Goal: Task Accomplishment & Management: Complete application form

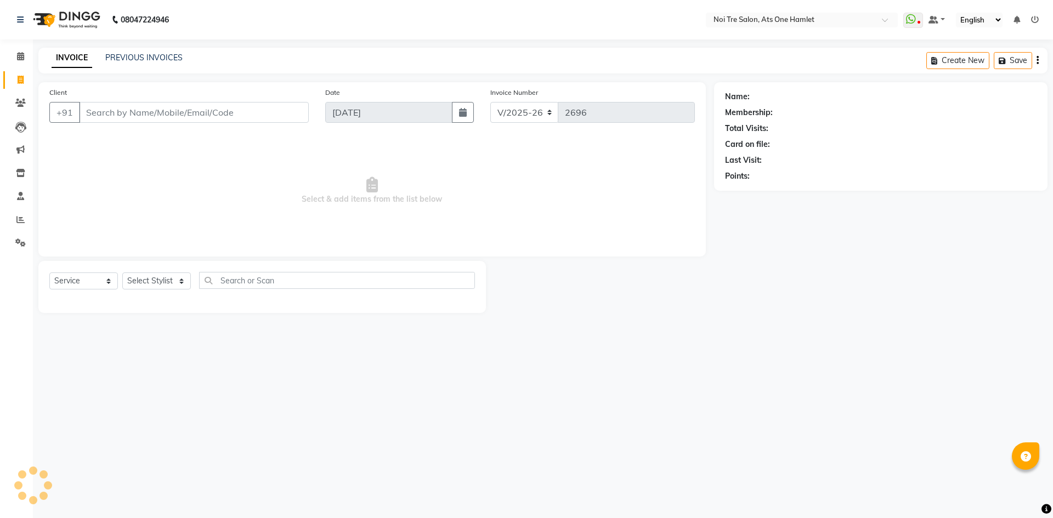
select select "5096"
select select "service"
drag, startPoint x: 0, startPoint y: 0, endPoint x: 168, endPoint y: 60, distance: 178.6
click at [187, 54] on div "INVOICE PREVIOUS INVOICES" at bounding box center [116, 58] width 157 height 13
click at [168, 60] on link "PREVIOUS INVOICES" at bounding box center [143, 58] width 77 height 10
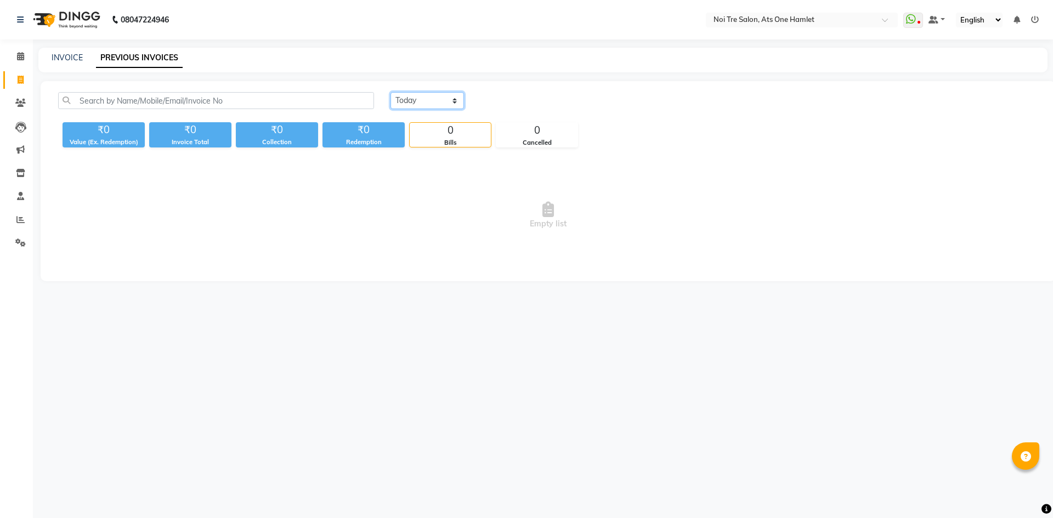
click at [438, 101] on select "Today Yesterday Custom Range" at bounding box center [426, 100] width 73 height 17
select select "yesterday"
click at [390, 92] on select "Today Yesterday Custom Range" at bounding box center [426, 100] width 73 height 17
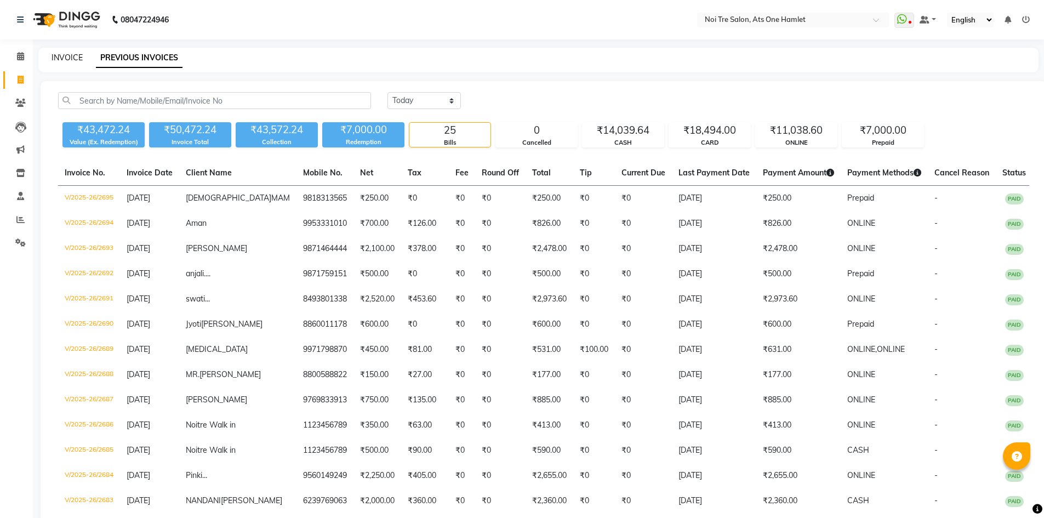
click at [58, 56] on link "INVOICE" at bounding box center [67, 58] width 31 height 10
select select "service"
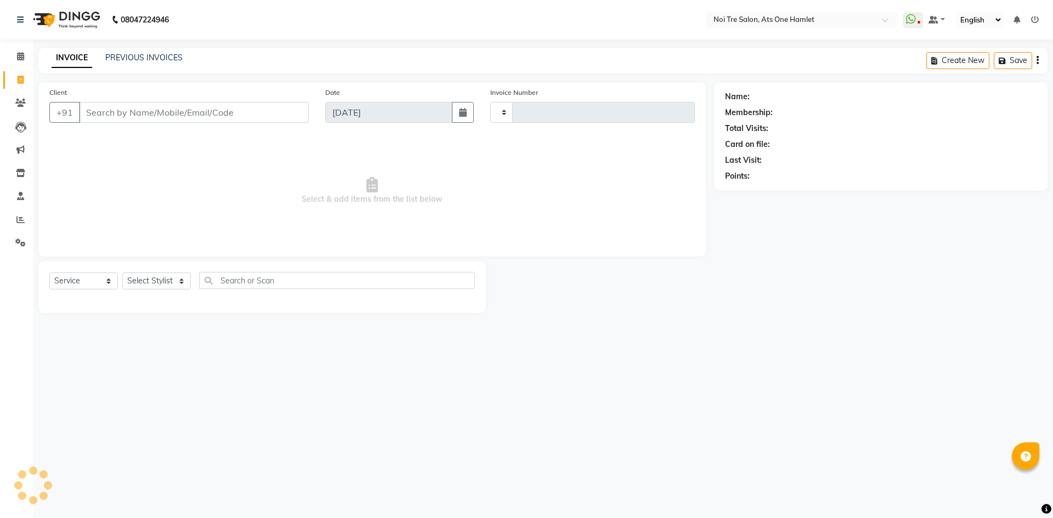
type input "2696"
select select "5096"
click at [169, 288] on div "Select Service Product Membership Package Voucher Prepaid Gift Card Select Styl…" at bounding box center [261, 285] width 425 height 26
click at [169, 285] on select "Select Stylist" at bounding box center [156, 280] width 69 height 17
select select "32080"
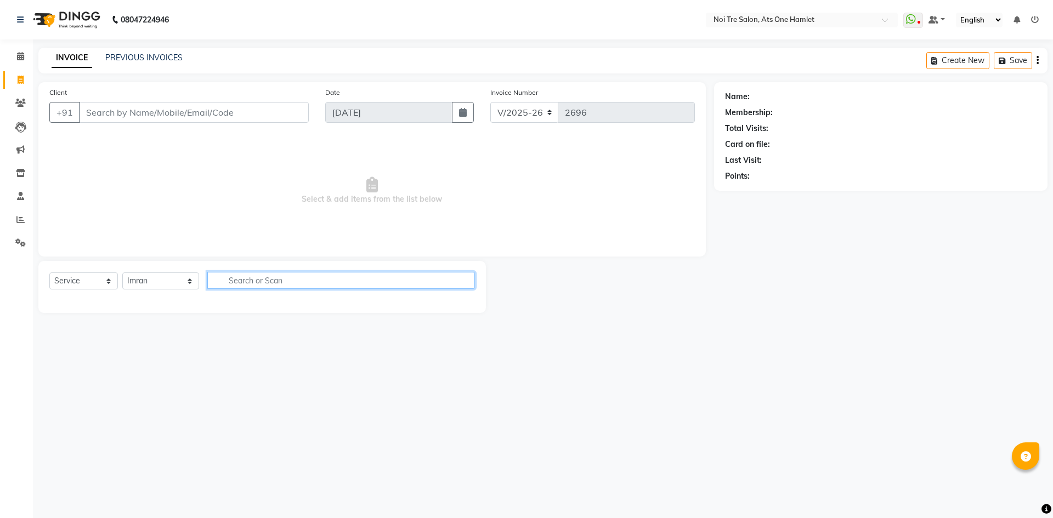
click at [246, 286] on input "text" at bounding box center [341, 280] width 268 height 17
type input "tou"
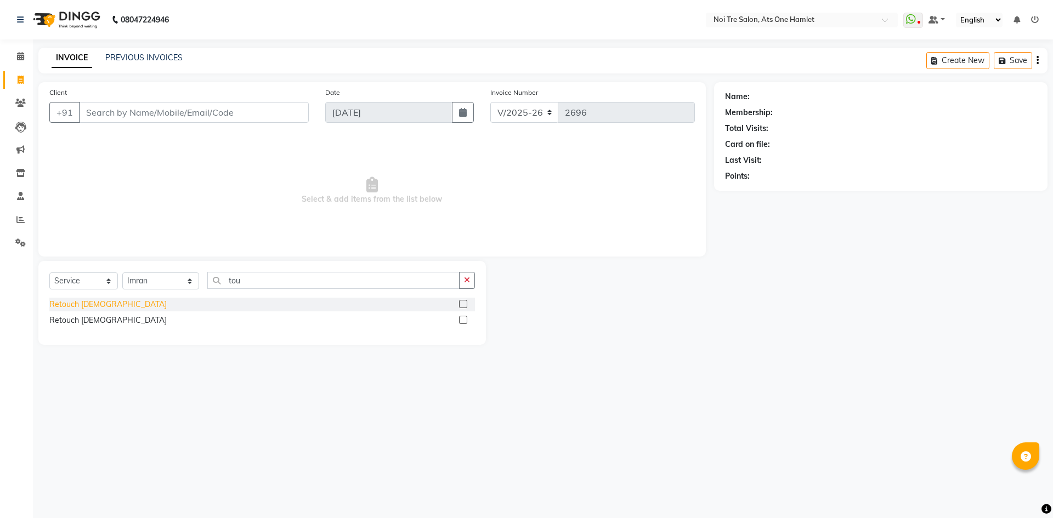
click at [75, 305] on div "Retouch [DEMOGRAPHIC_DATA]" at bounding box center [107, 305] width 117 height 12
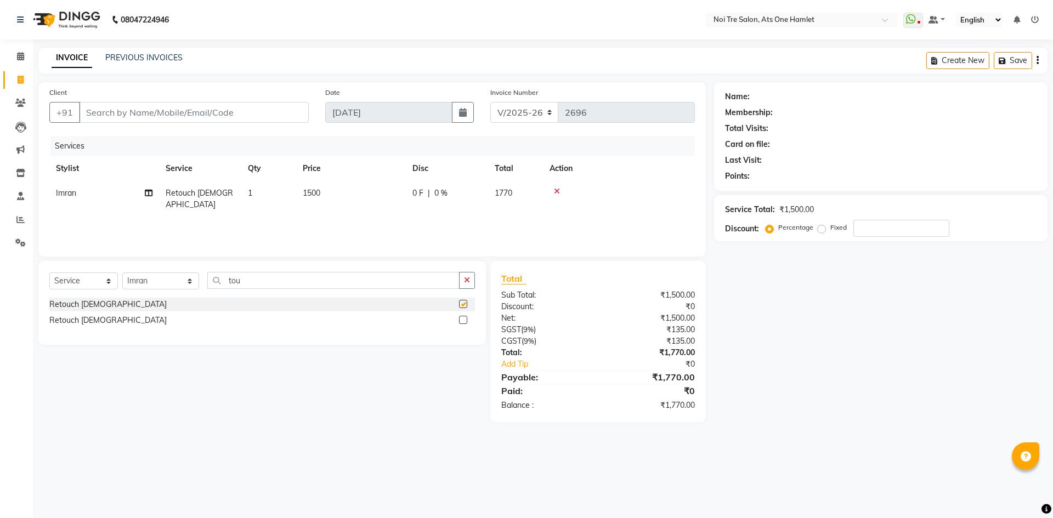
checkbox input "false"
click at [153, 111] on input "Client" at bounding box center [194, 112] width 230 height 21
type input "9"
type input "0"
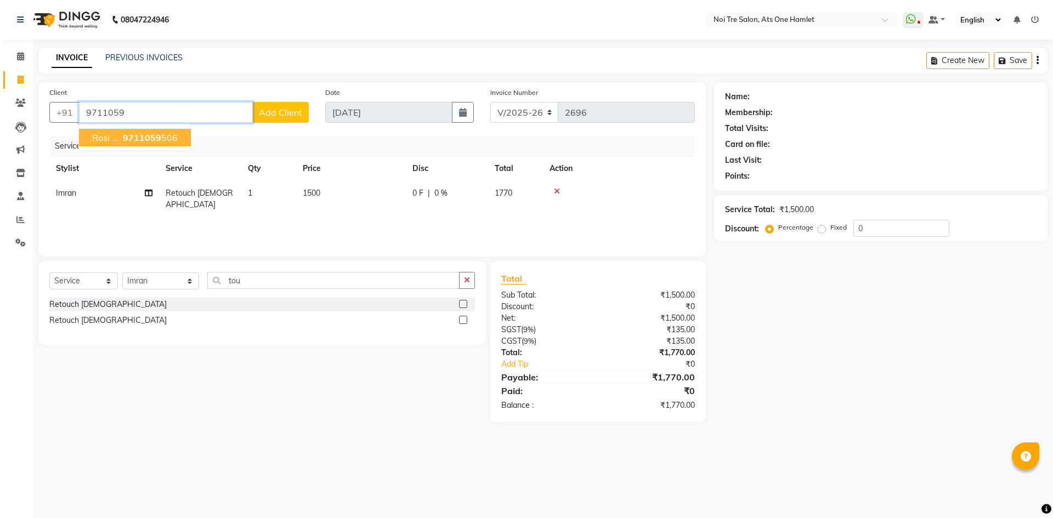
click at [148, 140] on span "9711059" at bounding box center [142, 137] width 38 height 11
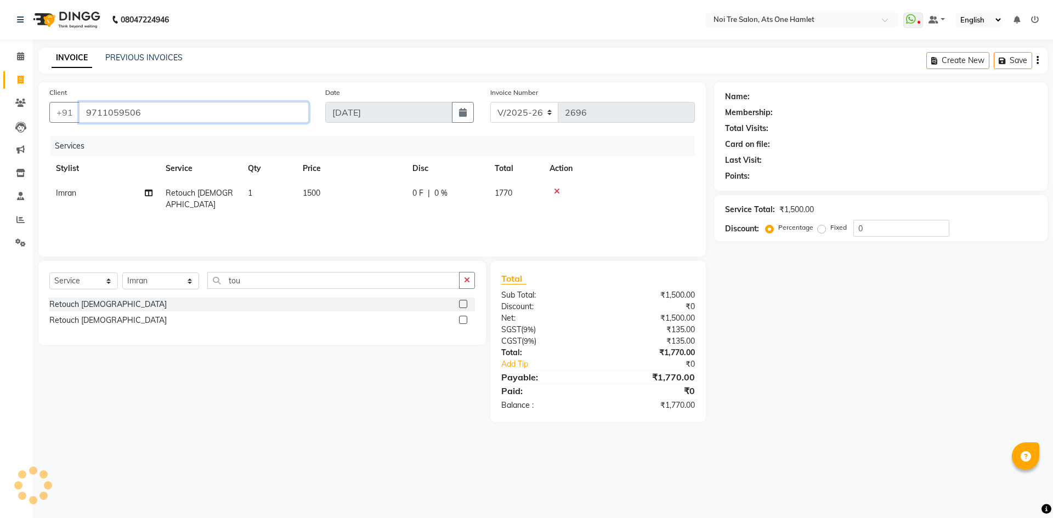
type input "9711059506"
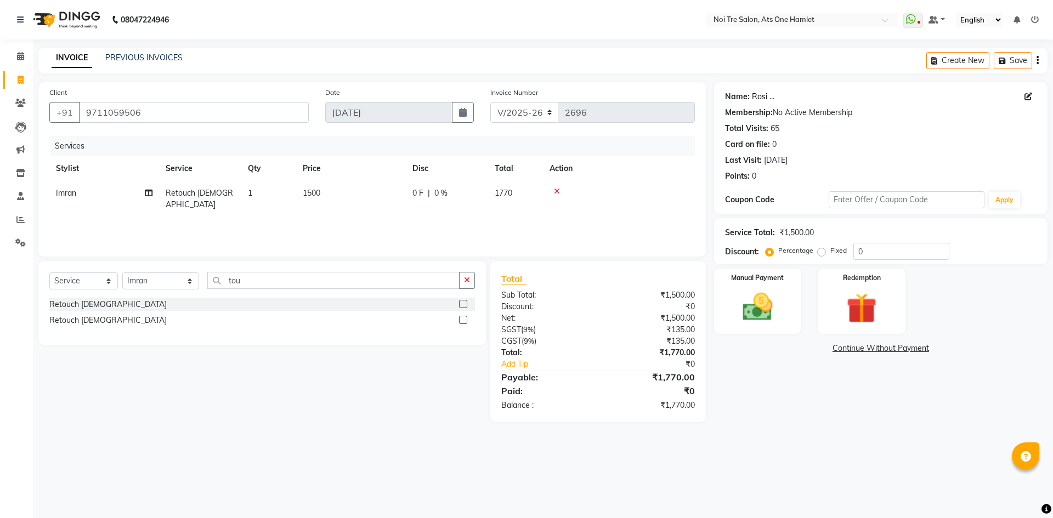
click at [756, 94] on link "Rosi ..." at bounding box center [763, 97] width 22 height 12
click at [792, 299] on div "Manual Payment" at bounding box center [757, 301] width 91 height 67
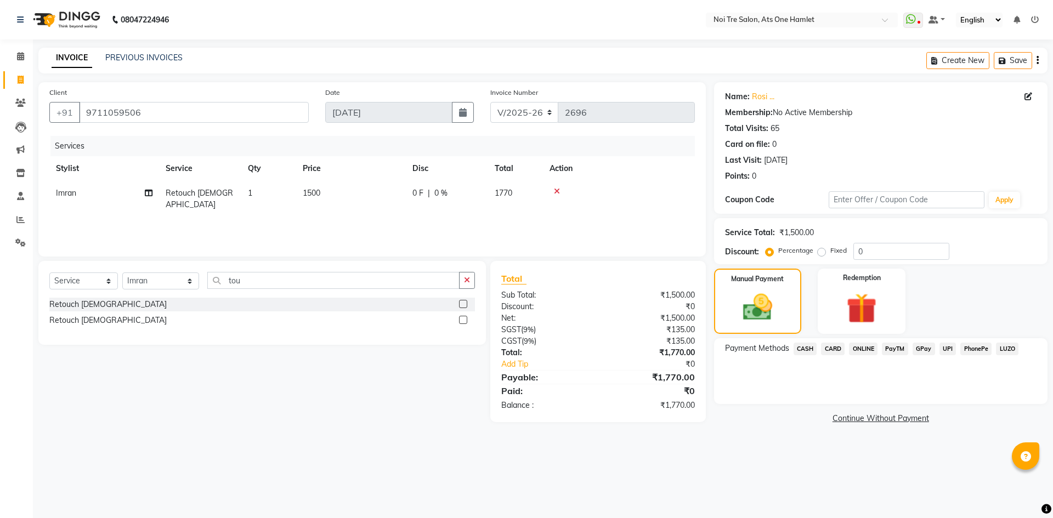
click at [865, 347] on span "ONLINE" at bounding box center [863, 349] width 29 height 13
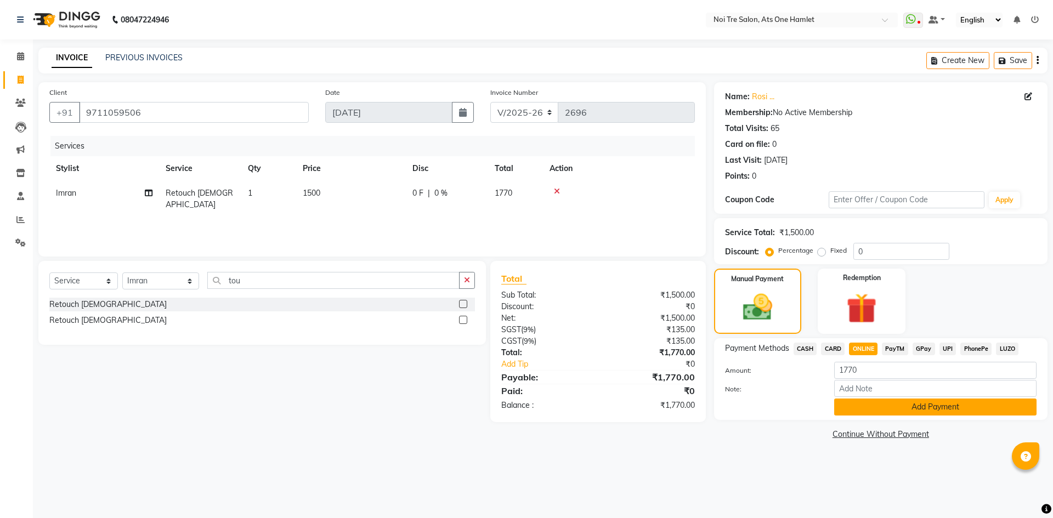
click at [892, 412] on button "Add Payment" at bounding box center [935, 407] width 202 height 17
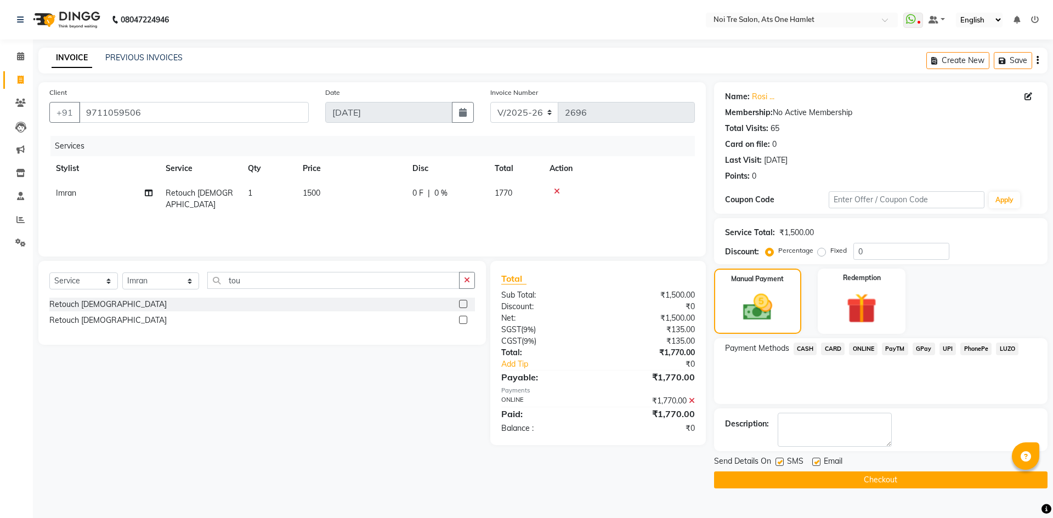
click at [891, 473] on button "Checkout" at bounding box center [880, 479] width 333 height 17
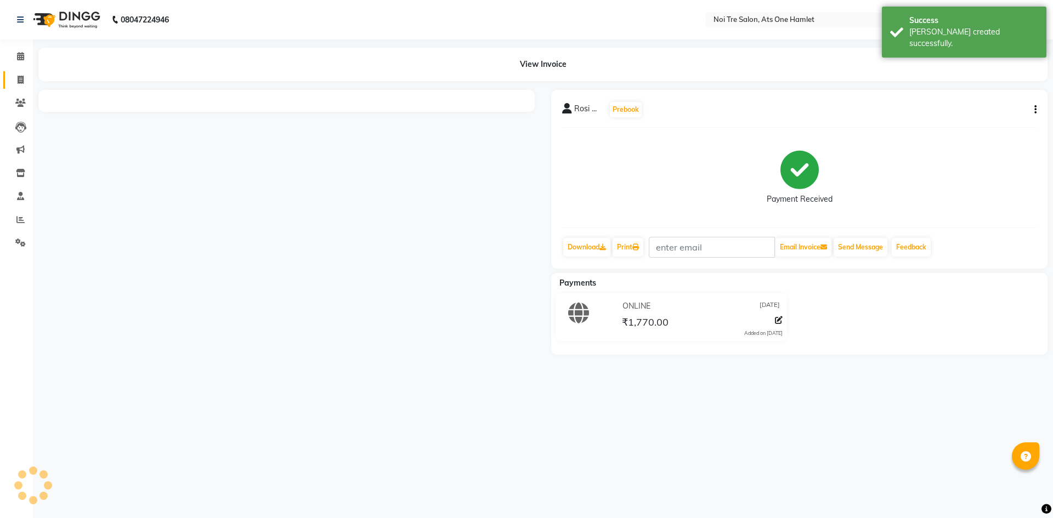
click at [6, 81] on link "Invoice" at bounding box center [16, 80] width 26 height 18
select select "5096"
select select "service"
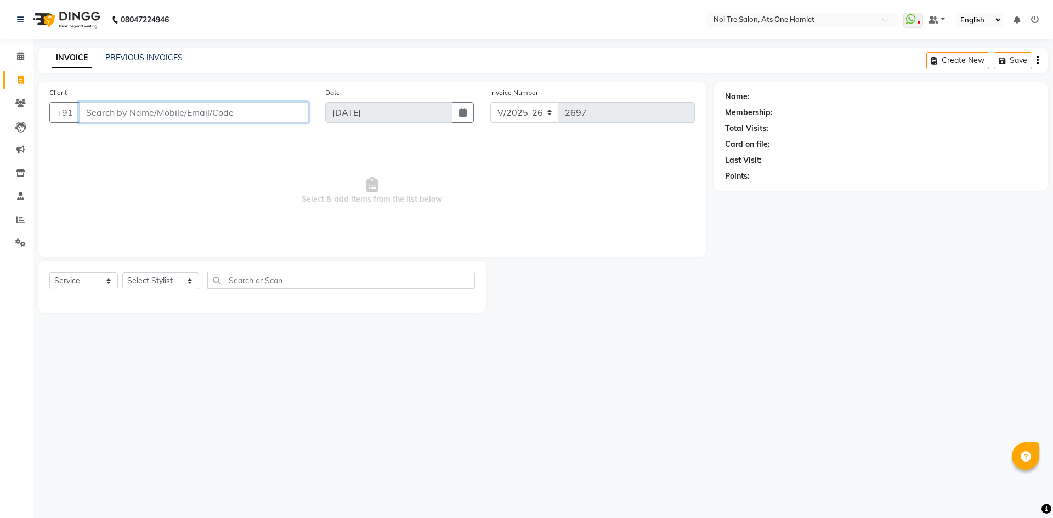
click at [201, 116] on input "Client" at bounding box center [194, 112] width 230 height 21
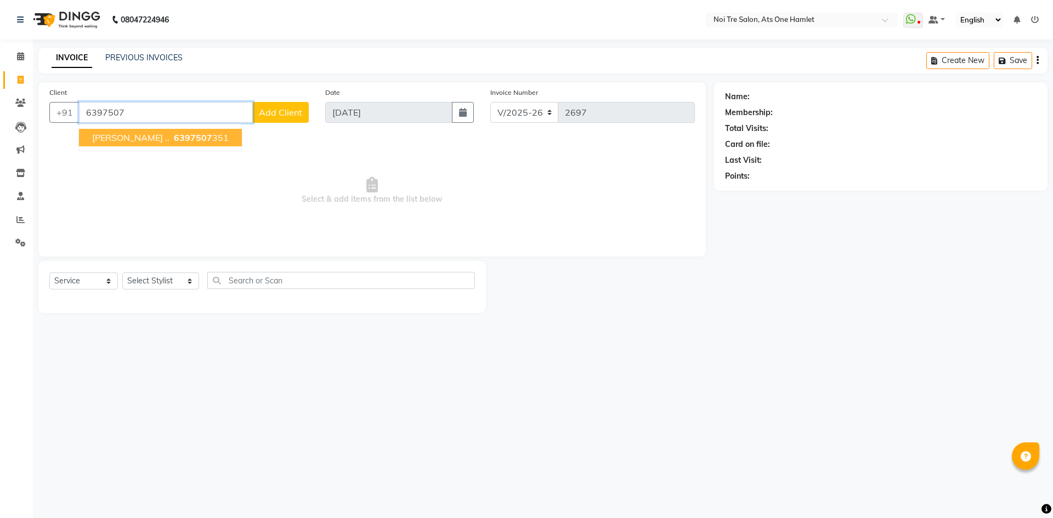
click at [174, 133] on span "6397507" at bounding box center [193, 137] width 38 height 11
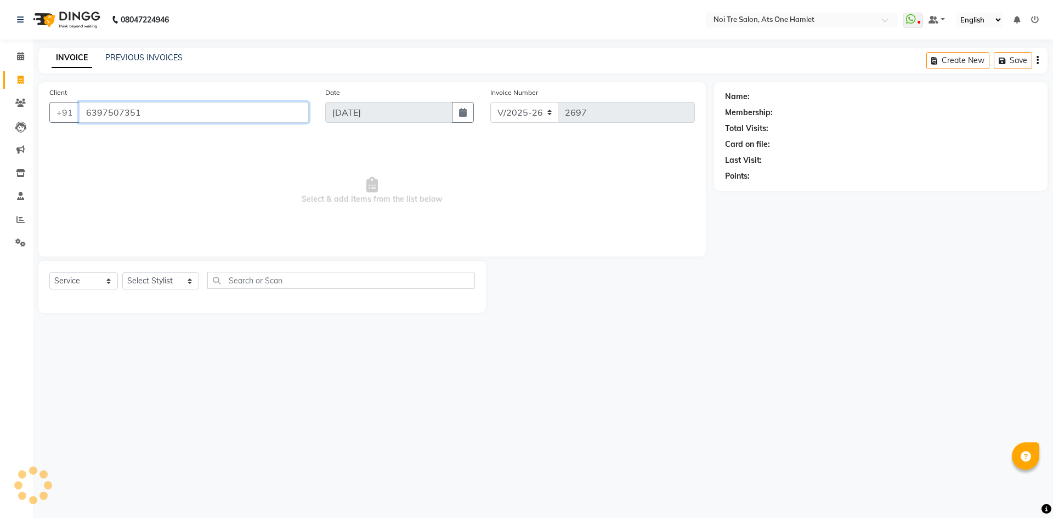
type input "6397507351"
click at [152, 293] on div "Select Service Product Membership Package Voucher Prepaid Gift Card Select Styl…" at bounding box center [261, 285] width 425 height 26
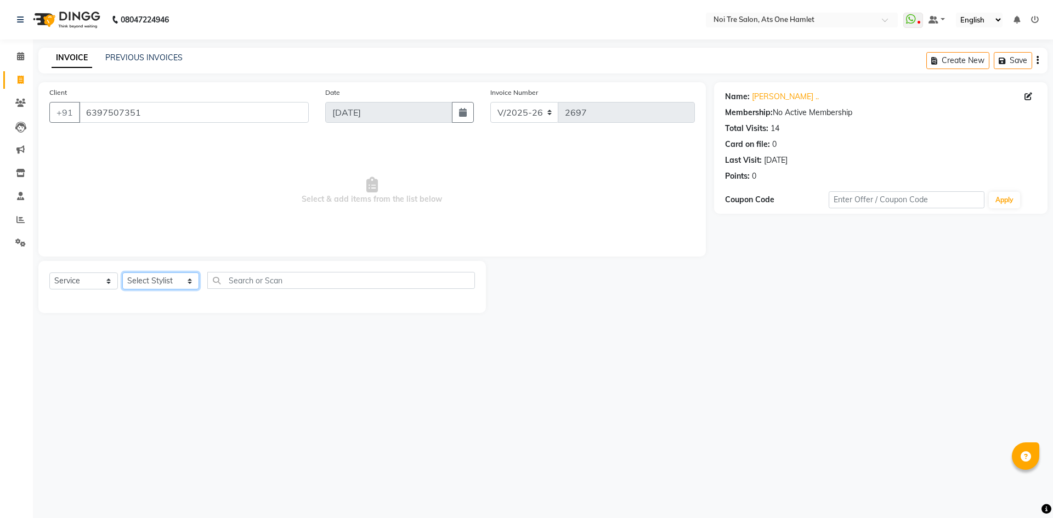
click at [154, 282] on select "Select Stylist [PERSON_NAME] [PERSON_NAME] [PERSON_NAME] [PERSON_NAME] 104 [PER…" at bounding box center [160, 280] width 77 height 17
select select "32080"
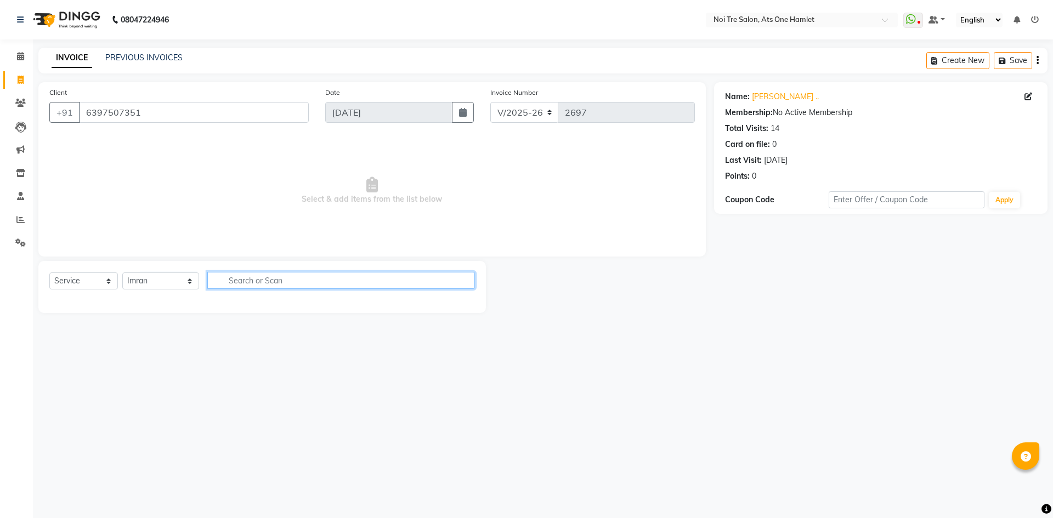
click at [234, 284] on input "text" at bounding box center [341, 280] width 268 height 17
type input "tou"
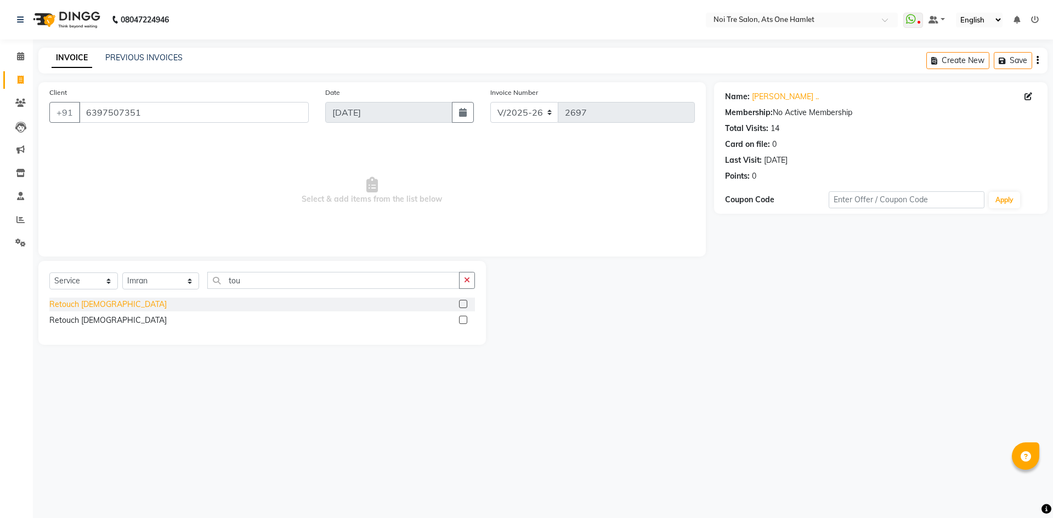
click at [94, 306] on div "Retouch [DEMOGRAPHIC_DATA]" at bounding box center [107, 305] width 117 height 12
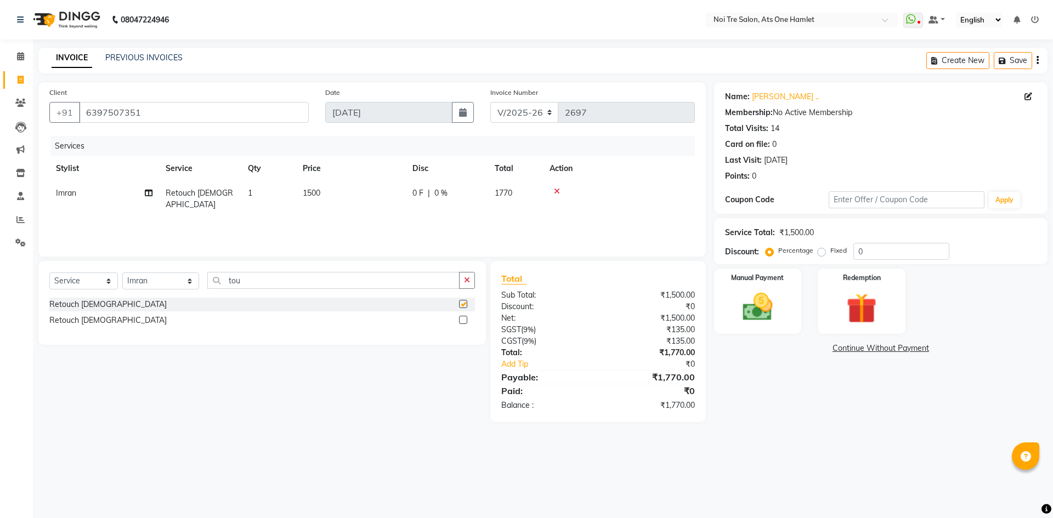
checkbox input "false"
drag, startPoint x: 868, startPoint y: 257, endPoint x: 818, endPoint y: 264, distance: 50.4
click at [818, 264] on div "Name: Rajul .. Membership: No Active Membership Total Visits: 14 Card on file: …" at bounding box center [885, 252] width 342 height 340
type input "10"
click at [857, 365] on div "Name: Rajul .. Membership: No Active Membership Total Visits: 14 Card on file: …" at bounding box center [885, 252] width 342 height 340
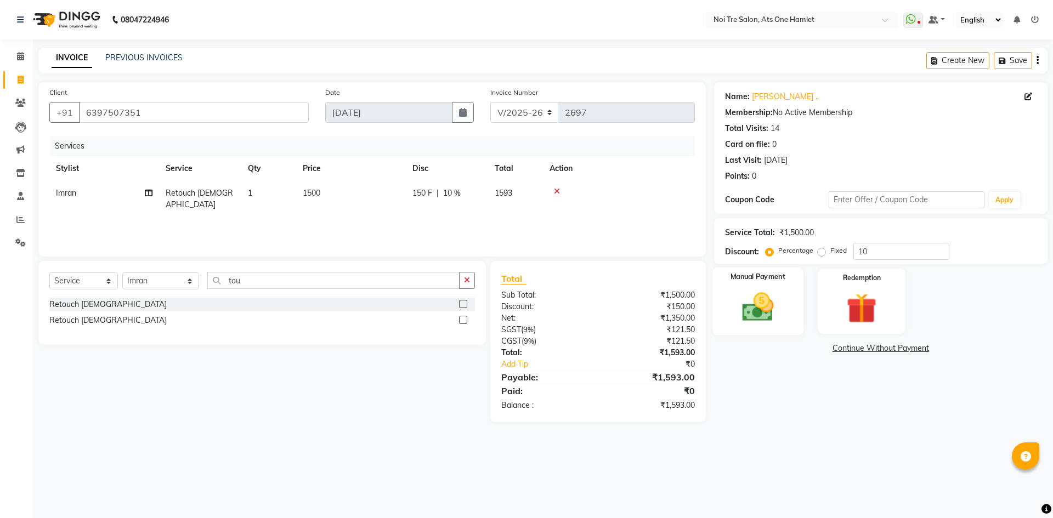
click at [761, 302] on img at bounding box center [757, 307] width 51 height 36
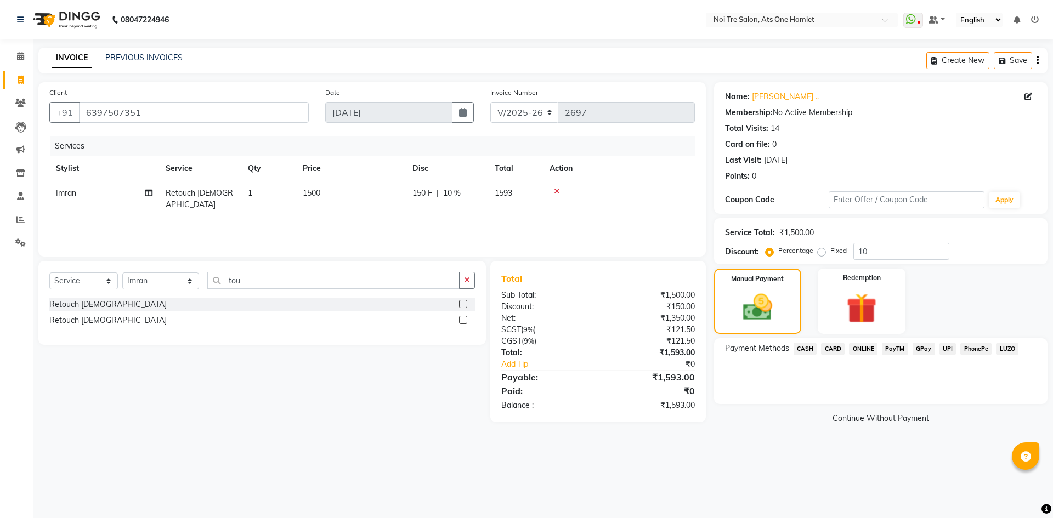
click at [806, 352] on span "CASH" at bounding box center [805, 349] width 24 height 13
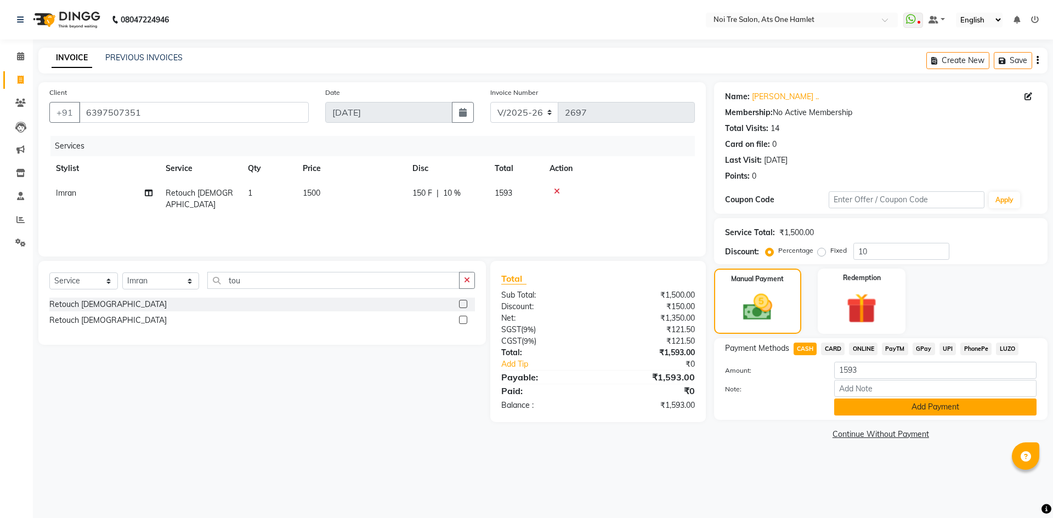
click at [860, 408] on button "Add Payment" at bounding box center [935, 407] width 202 height 17
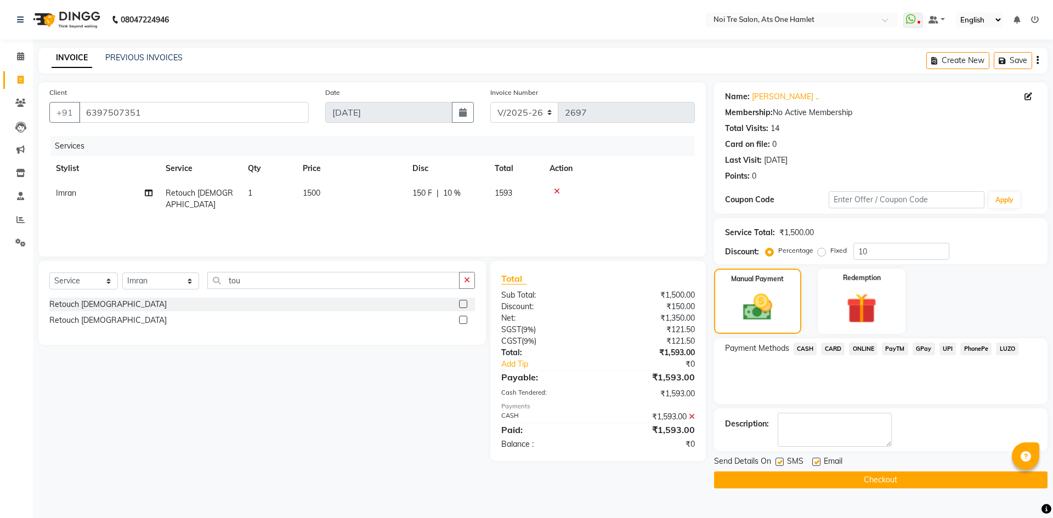
click at [870, 477] on button "Checkout" at bounding box center [880, 479] width 333 height 17
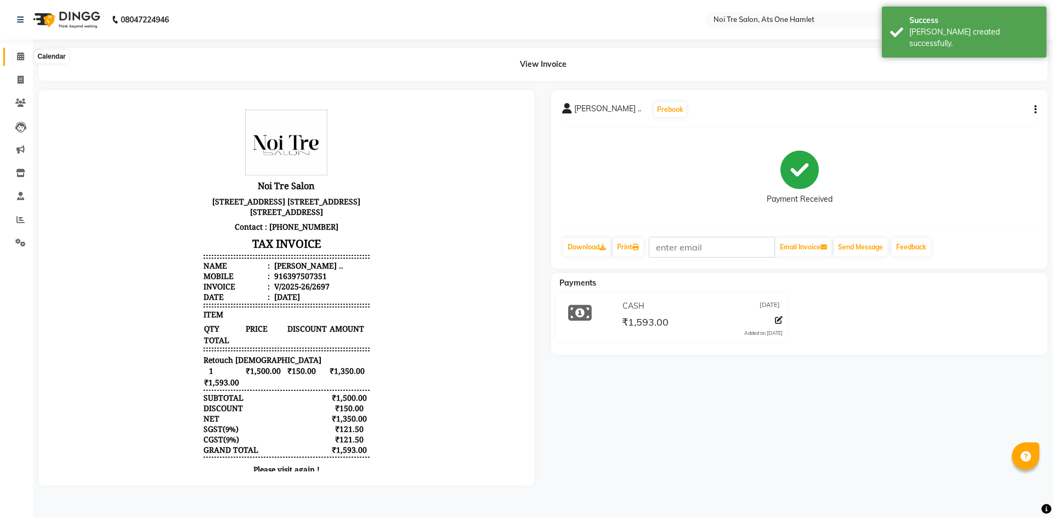
click at [19, 62] on span at bounding box center [20, 56] width 19 height 13
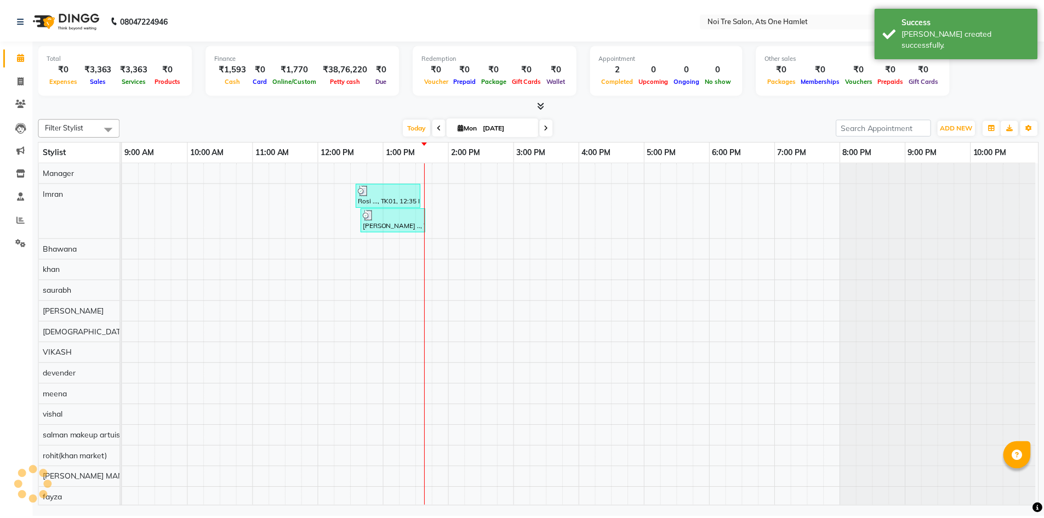
scroll to position [15, 0]
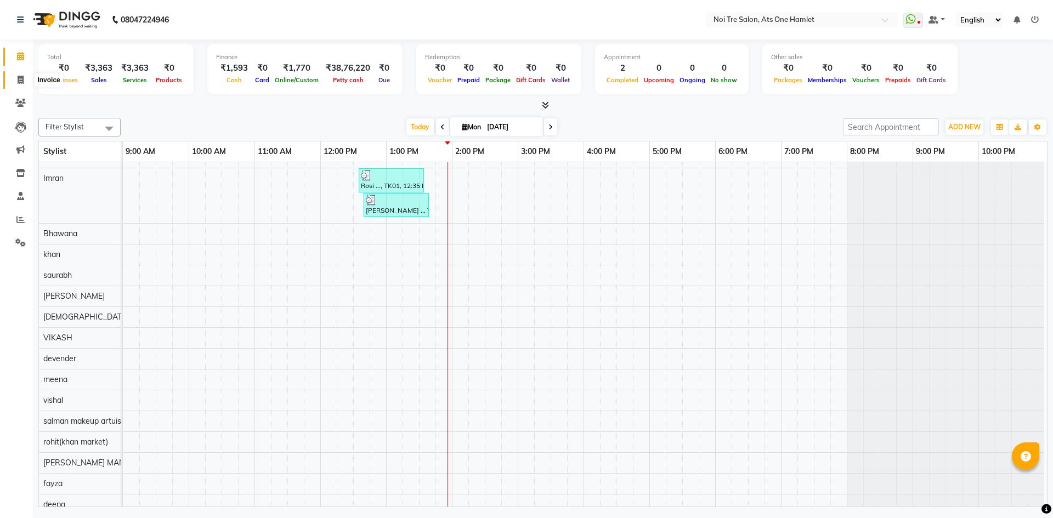
drag, startPoint x: 24, startPoint y: 82, endPoint x: 48, endPoint y: 77, distance: 24.2
click at [24, 82] on span at bounding box center [20, 80] width 19 height 13
select select "service"
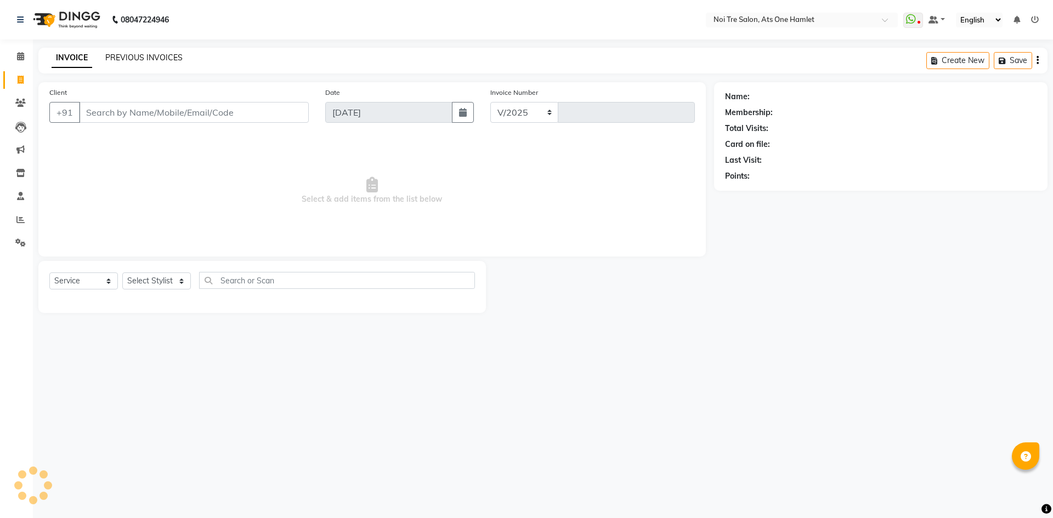
select select "5096"
type input "2698"
click at [147, 53] on link "PREVIOUS INVOICES" at bounding box center [143, 58] width 77 height 10
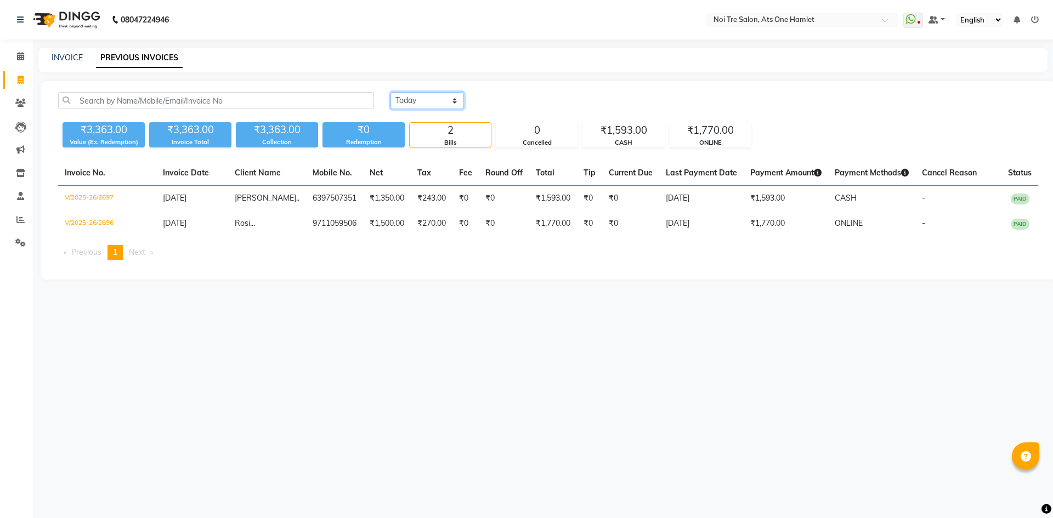
click at [433, 103] on select "Today Yesterday Custom Range" at bounding box center [426, 100] width 73 height 17
click at [390, 92] on select "Today Yesterday Custom Range" at bounding box center [426, 100] width 73 height 17
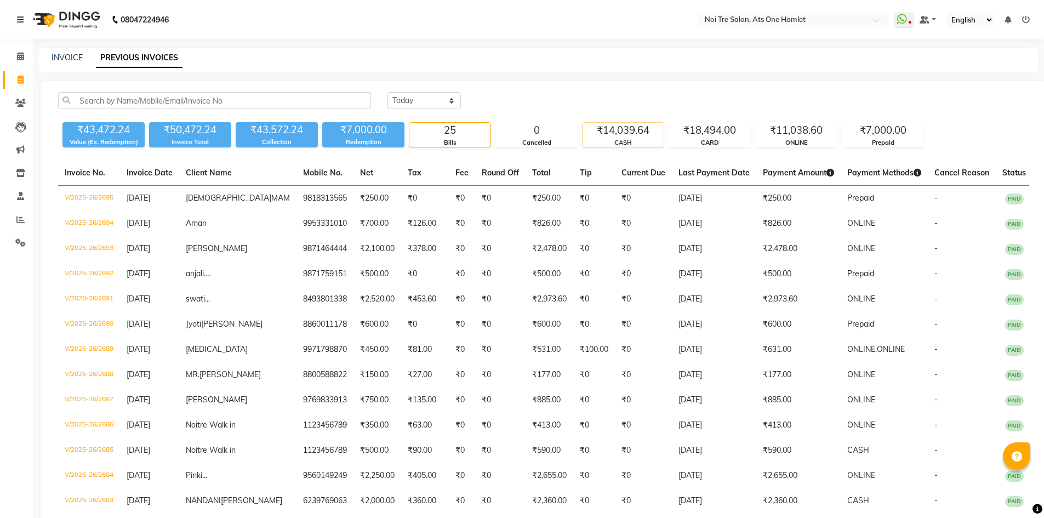
click at [647, 132] on div "₹14,039.64" at bounding box center [623, 130] width 81 height 15
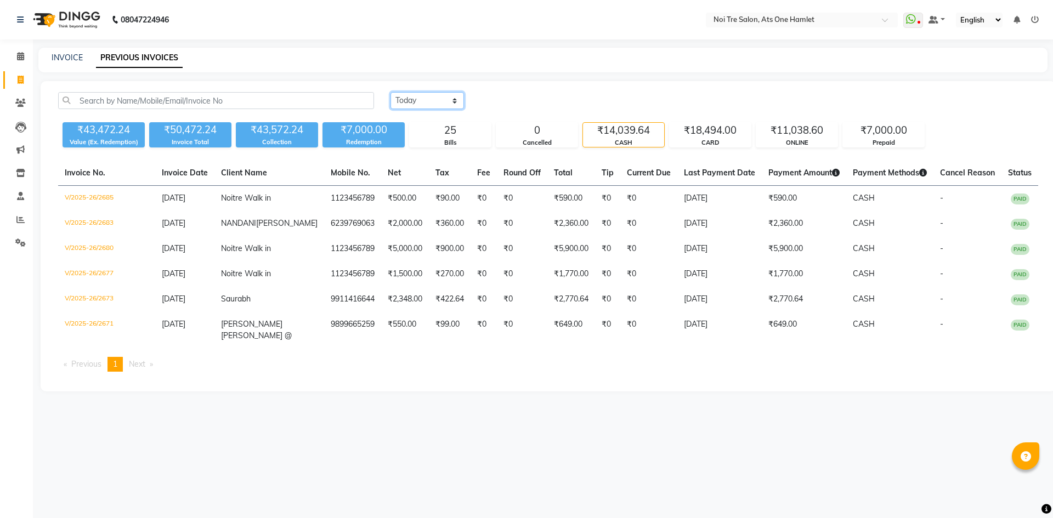
click at [438, 93] on select "Today Yesterday Custom Range" at bounding box center [426, 100] width 73 height 17
click at [390, 92] on select "Today Yesterday Custom Range" at bounding box center [426, 100] width 73 height 17
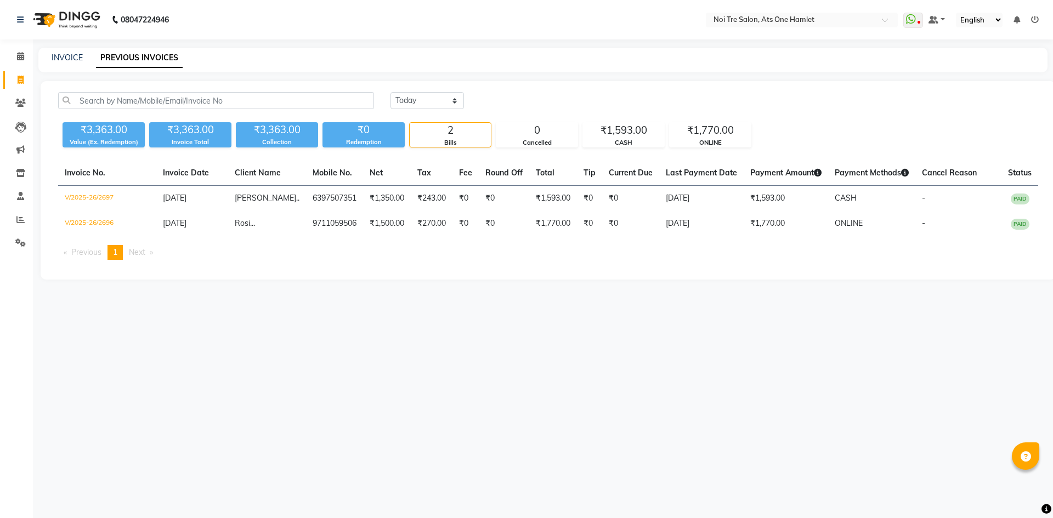
click at [424, 114] on div "Today Yesterday Custom Range" at bounding box center [714, 105] width 664 height 26
click at [424, 112] on div "Today Yesterday Custom Range" at bounding box center [714, 105] width 664 height 26
click at [428, 107] on select "Today Yesterday Custom Range" at bounding box center [426, 100] width 73 height 17
select select "yesterday"
click at [390, 92] on select "Today Yesterday Custom Range" at bounding box center [426, 100] width 73 height 17
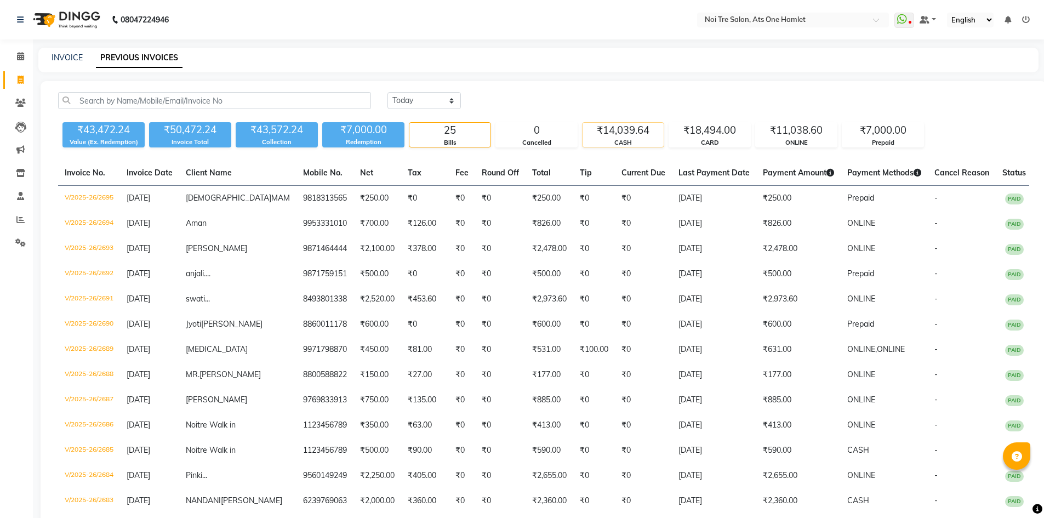
click at [599, 139] on div "CASH" at bounding box center [623, 142] width 81 height 9
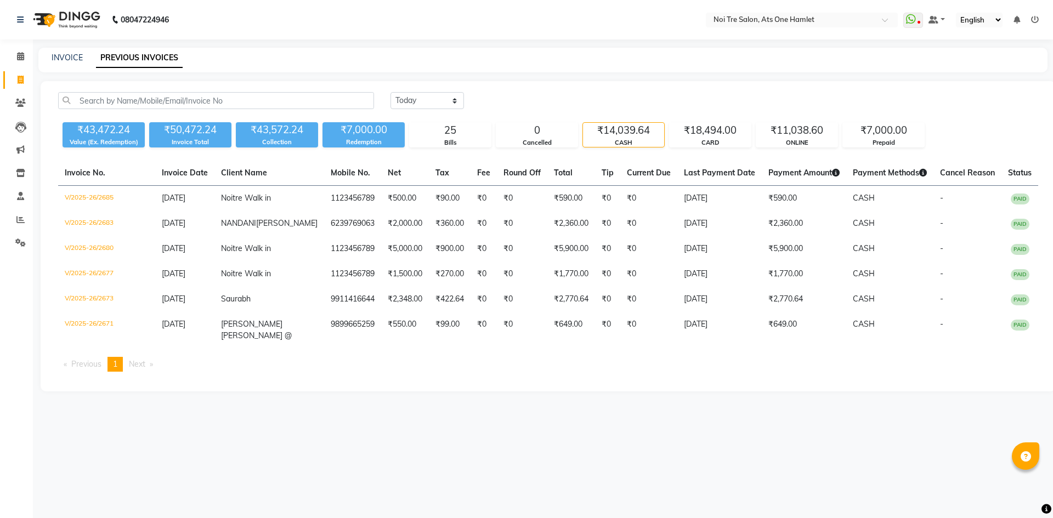
drag, startPoint x: 583, startPoint y: 145, endPoint x: 645, endPoint y: 129, distance: 63.3
click at [645, 129] on div "₹14,039.64" at bounding box center [623, 130] width 81 height 15
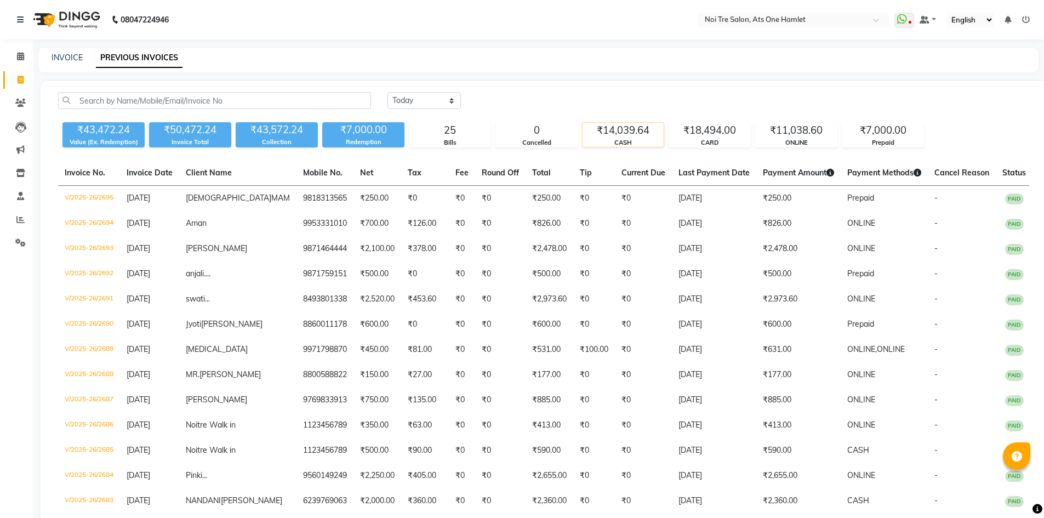
click at [645, 129] on div "₹14,039.64" at bounding box center [623, 130] width 81 height 15
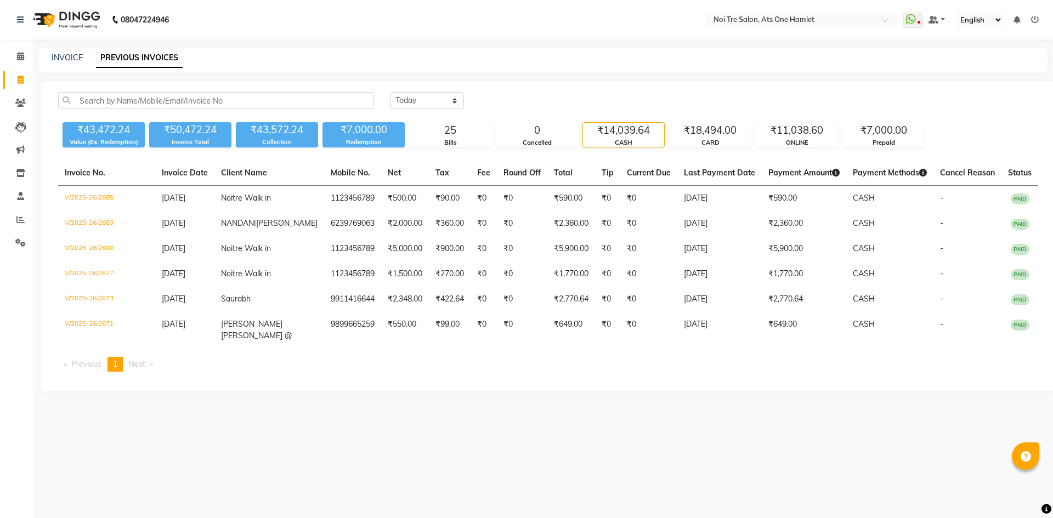
click at [645, 132] on div "₹14,039.64" at bounding box center [623, 130] width 81 height 15
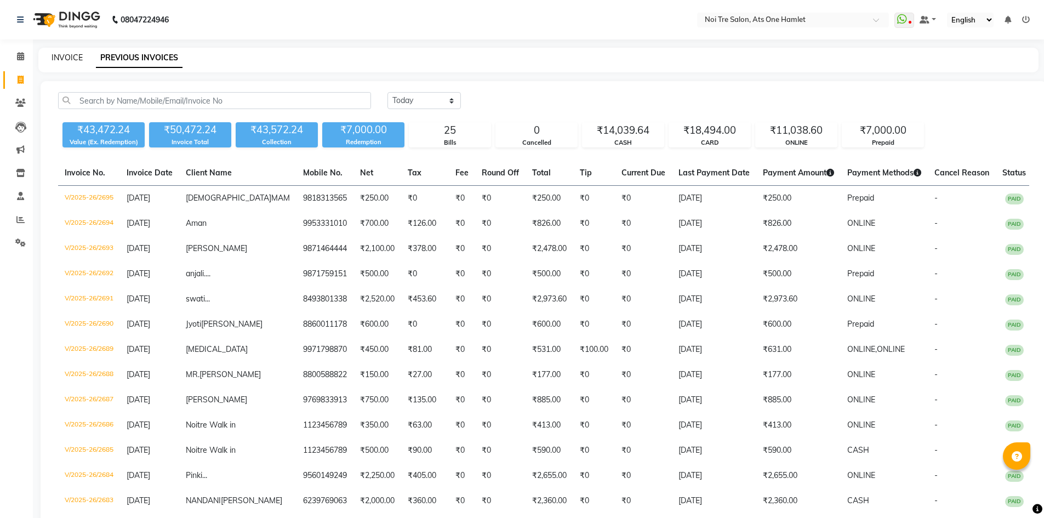
click at [58, 56] on link "INVOICE" at bounding box center [67, 58] width 31 height 10
select select "service"
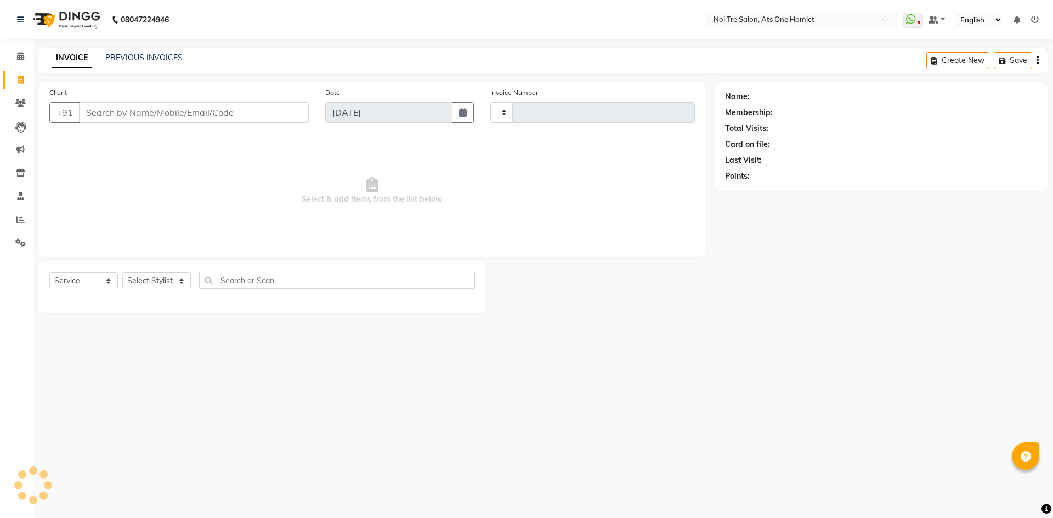
type input "2698"
select select "5096"
click at [123, 107] on input "Client" at bounding box center [194, 112] width 230 height 21
click at [160, 124] on div "Client +91" at bounding box center [179, 109] width 276 height 45
click at [159, 119] on input "Client" at bounding box center [194, 112] width 230 height 21
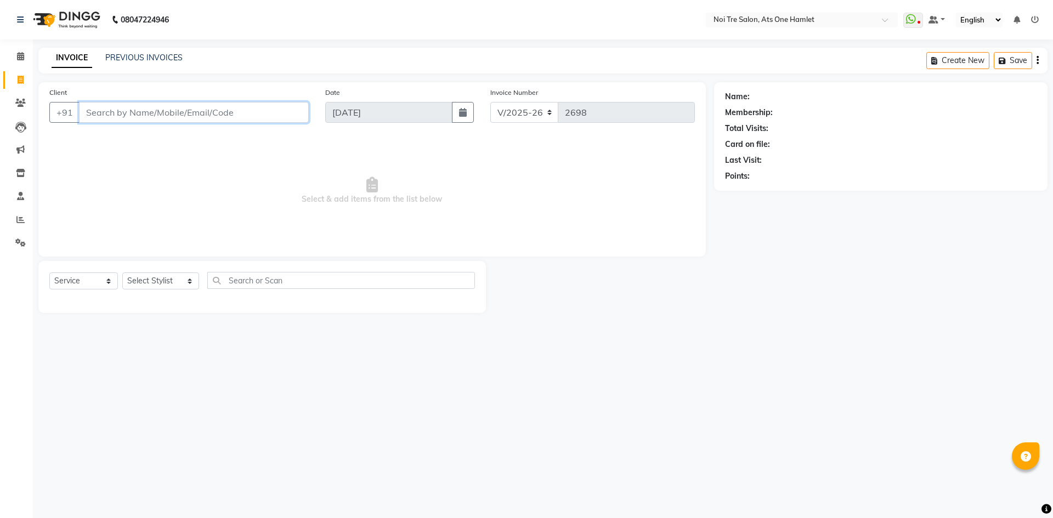
click at [164, 112] on input "Client" at bounding box center [194, 112] width 230 height 21
click at [170, 108] on input "Client" at bounding box center [194, 112] width 230 height 21
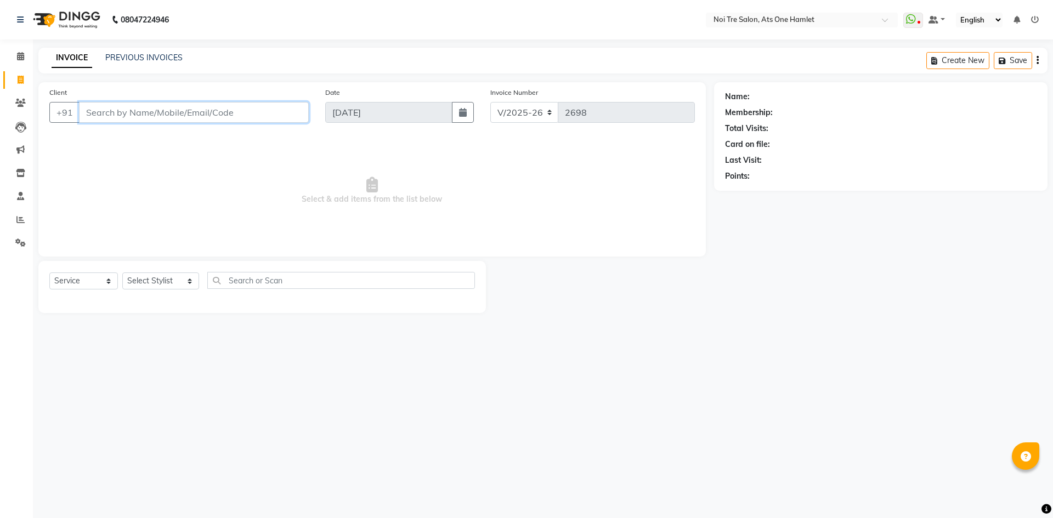
click at [170, 108] on input "Client" at bounding box center [194, 112] width 230 height 21
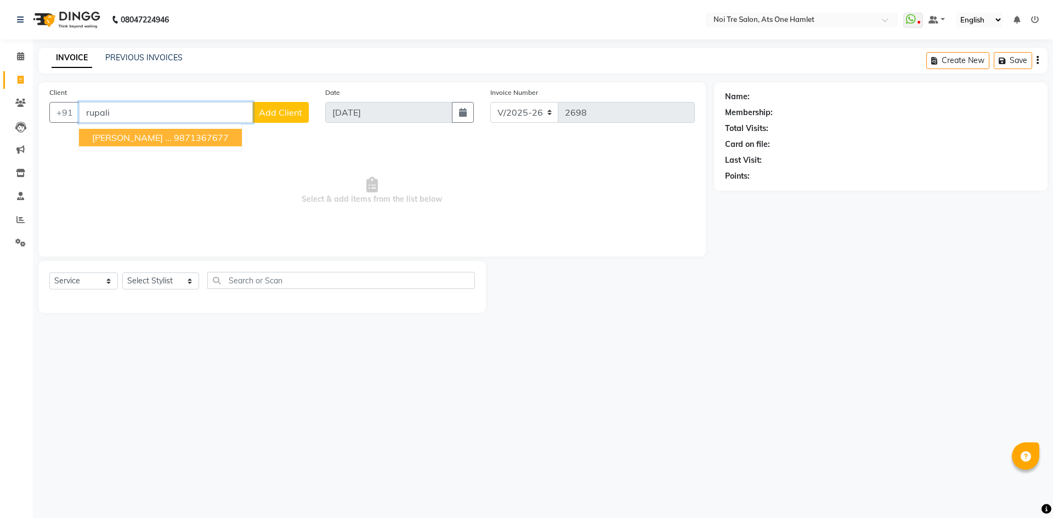
click at [180, 138] on ngb-highlight "9871367677" at bounding box center [201, 137] width 55 height 11
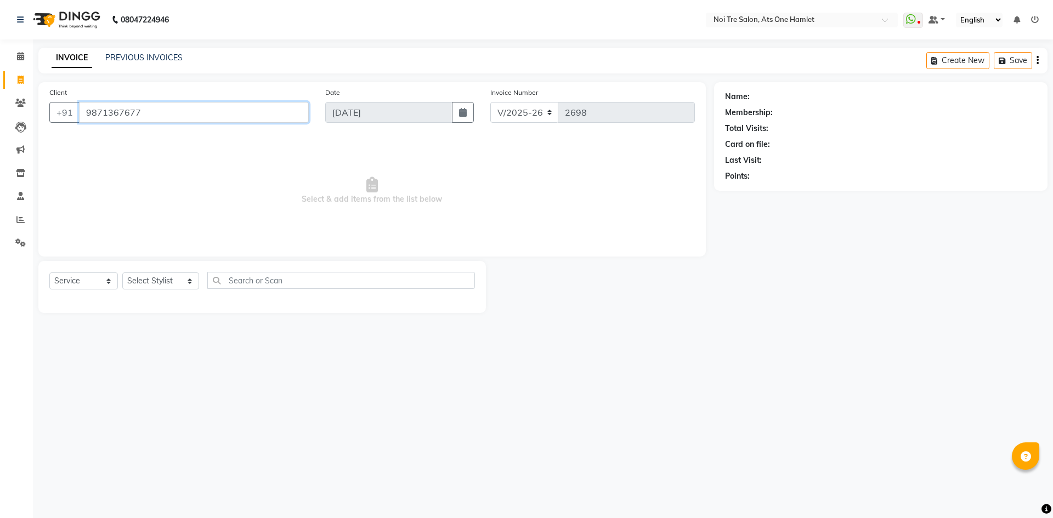
type input "9871367677"
click at [64, 280] on select "Select Service Product Membership Package Voucher Prepaid Gift Card" at bounding box center [83, 280] width 69 height 17
select select "P"
click at [49, 272] on select "Select Service Product Membership Package Voucher Prepaid Gift Card" at bounding box center [83, 280] width 69 height 17
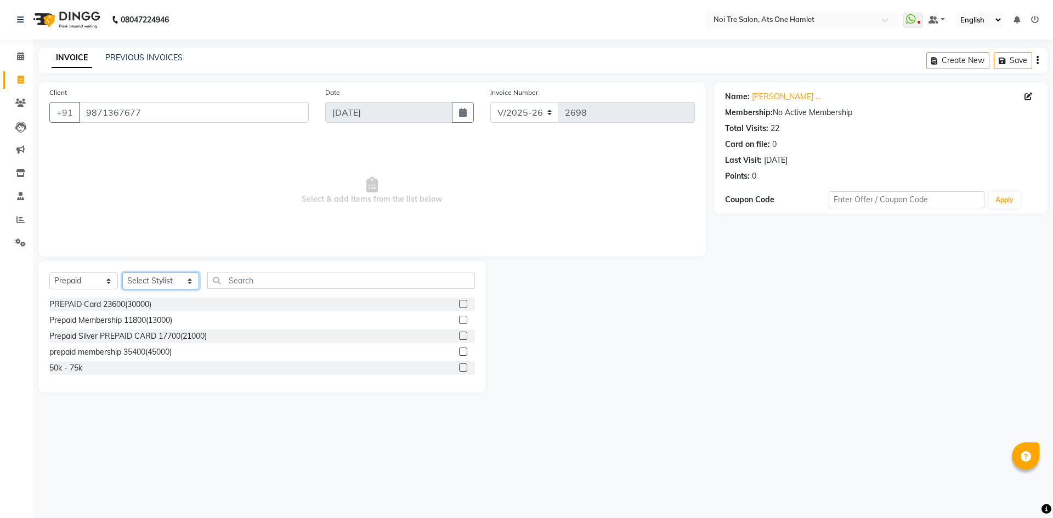
click at [179, 282] on select "Select Stylist [PERSON_NAME] [PERSON_NAME] [PERSON_NAME] [PERSON_NAME] 104 [PER…" at bounding box center [160, 280] width 77 height 17
select select "39019"
click at [122, 272] on select "Select Stylist [PERSON_NAME] [PERSON_NAME] [PERSON_NAME] [PERSON_NAME] 104 [PER…" at bounding box center [160, 280] width 77 height 17
click at [138, 334] on div "Prepaid Silver PREPAID CARD 17700(21000)" at bounding box center [127, 337] width 157 height 12
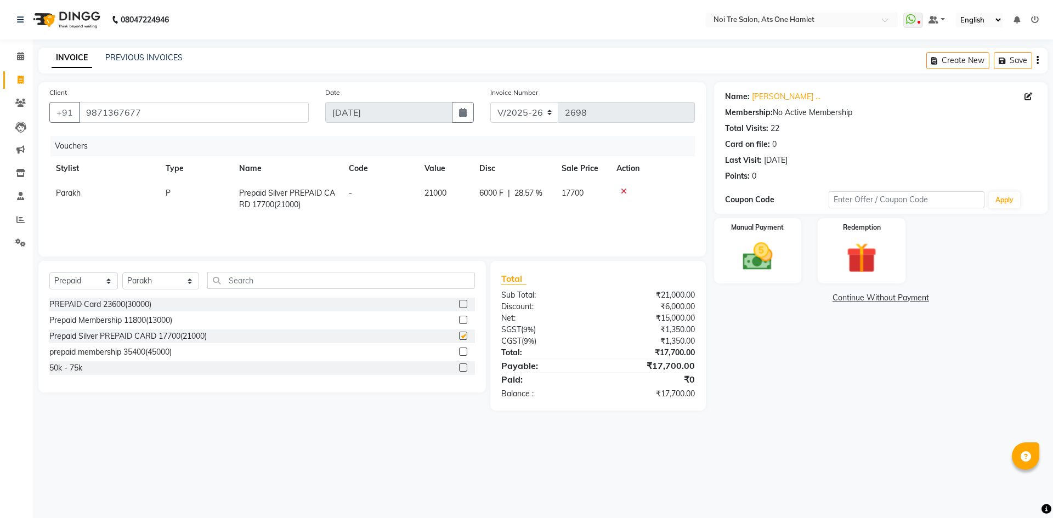
checkbox input "false"
click at [763, 254] on img at bounding box center [757, 256] width 51 height 36
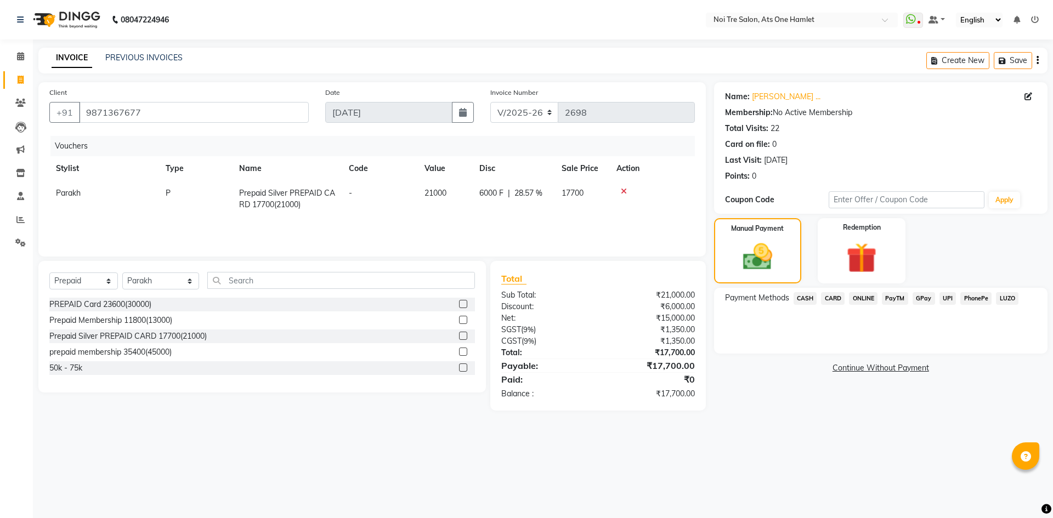
click at [798, 295] on span "CASH" at bounding box center [805, 298] width 24 height 13
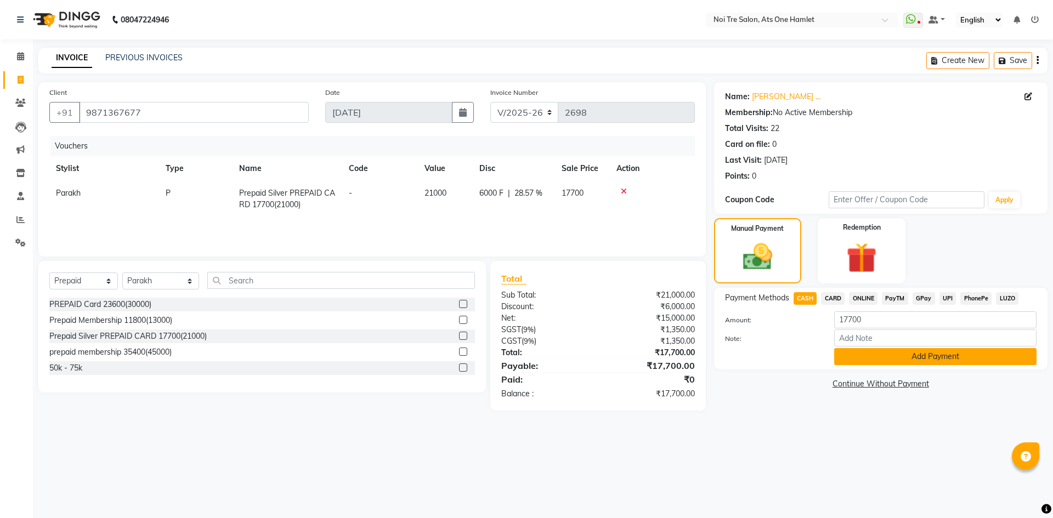
click at [888, 358] on button "Add Payment" at bounding box center [935, 356] width 202 height 17
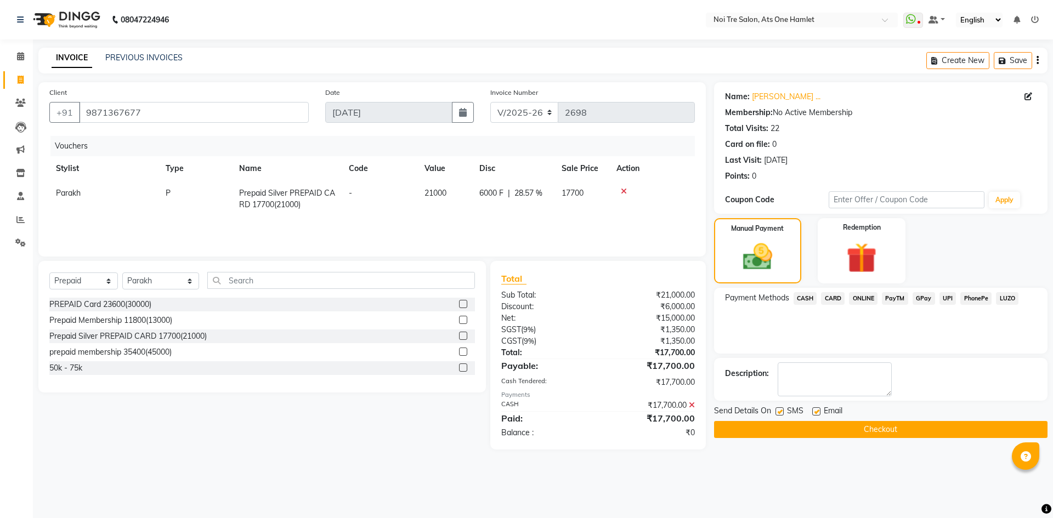
click at [880, 424] on button "Checkout" at bounding box center [880, 429] width 333 height 17
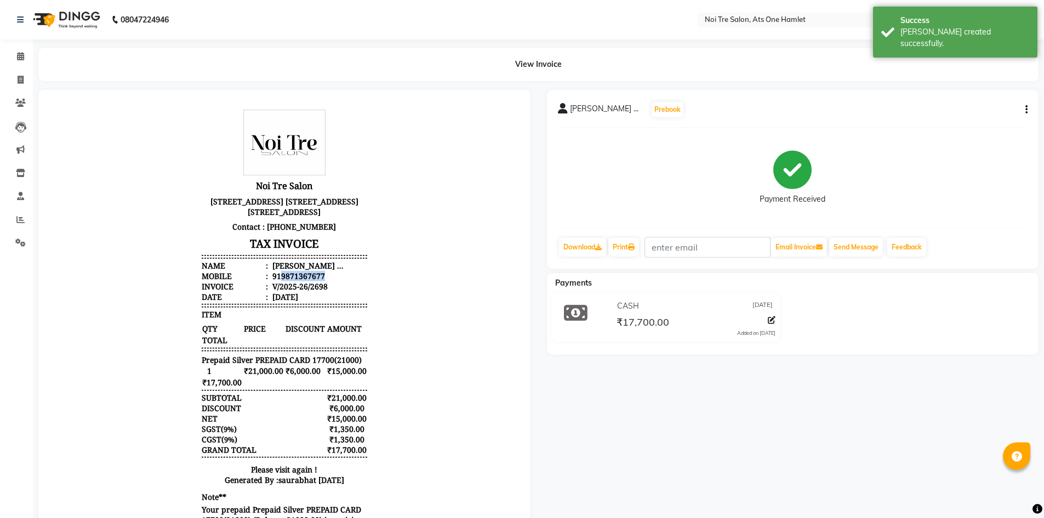
drag, startPoint x: 272, startPoint y: 296, endPoint x: 339, endPoint y: 298, distance: 66.9
click at [339, 281] on li "Mobile : 919871367677" at bounding box center [285, 276] width 166 height 10
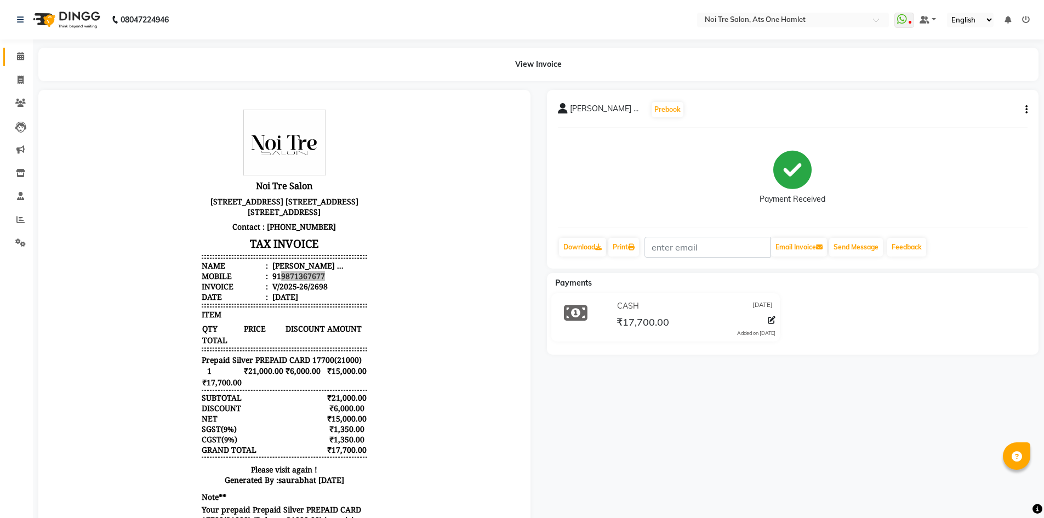
click at [26, 48] on link "Calendar" at bounding box center [16, 57] width 26 height 18
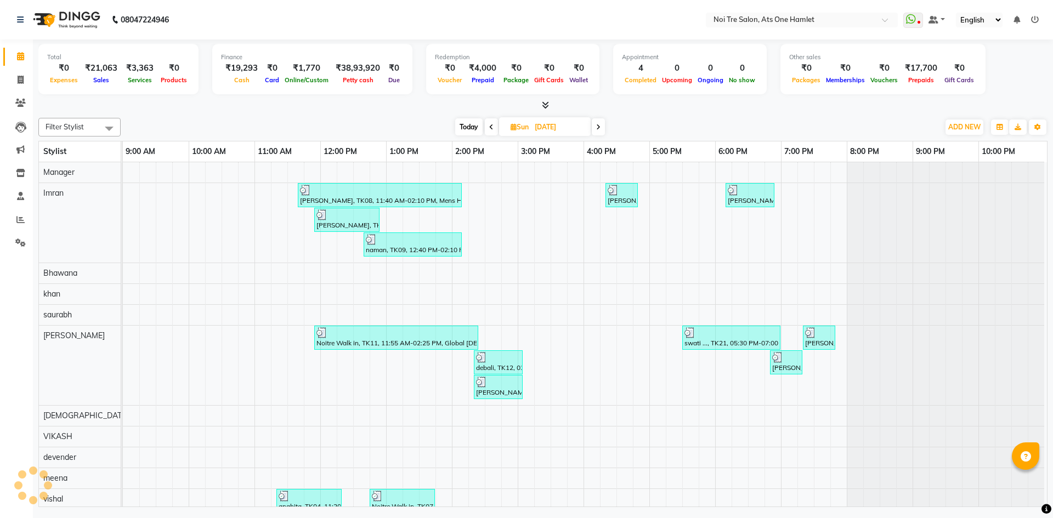
scroll to position [15, 0]
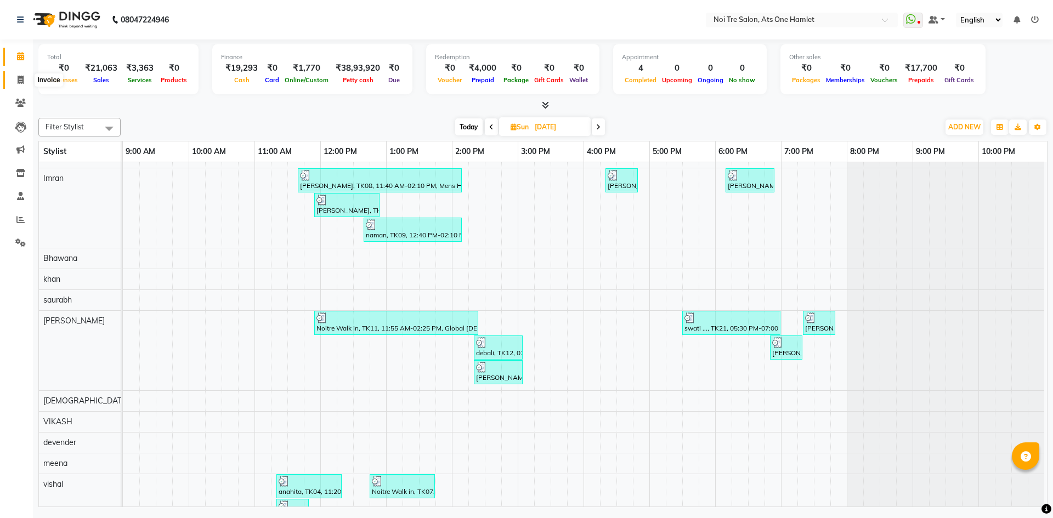
drag, startPoint x: 13, startPoint y: 79, endPoint x: 35, endPoint y: 84, distance: 22.6
click at [13, 79] on span at bounding box center [20, 80] width 19 height 13
select select "service"
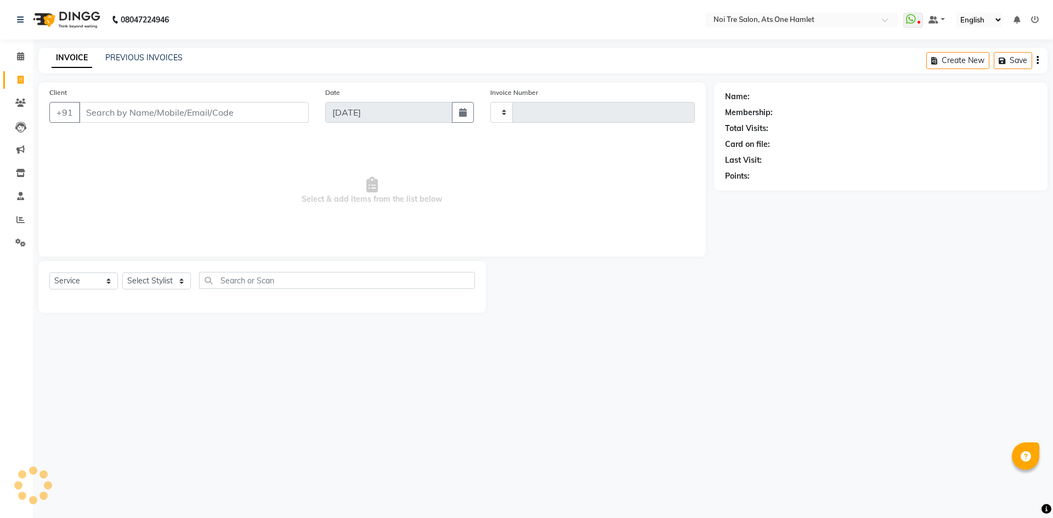
type input "2700"
select select "5096"
click at [145, 59] on link "PREVIOUS INVOICES" at bounding box center [143, 58] width 77 height 10
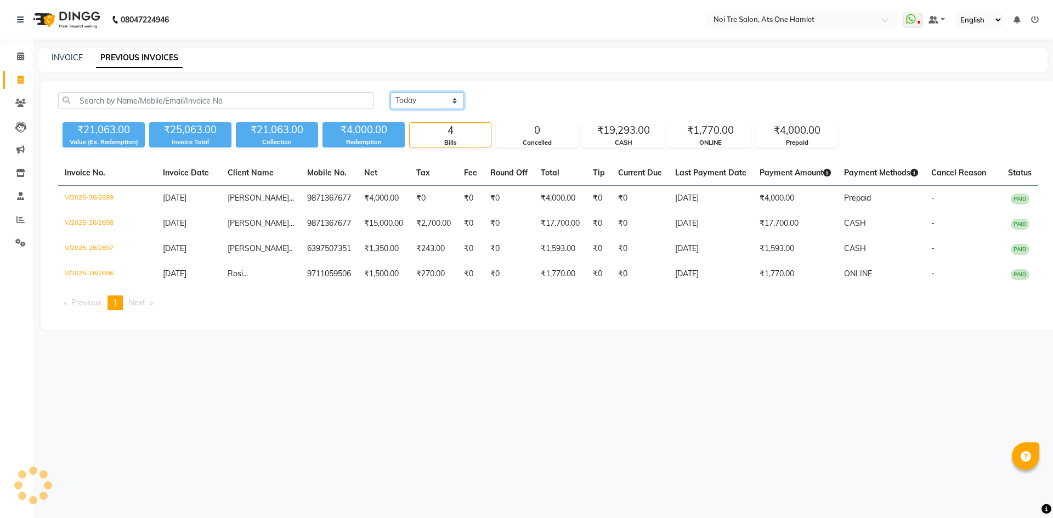
click at [414, 100] on select "Today Yesterday Custom Range" at bounding box center [426, 100] width 73 height 17
select select "yesterday"
click at [390, 92] on select "Today Yesterday Custom Range" at bounding box center [426, 100] width 73 height 17
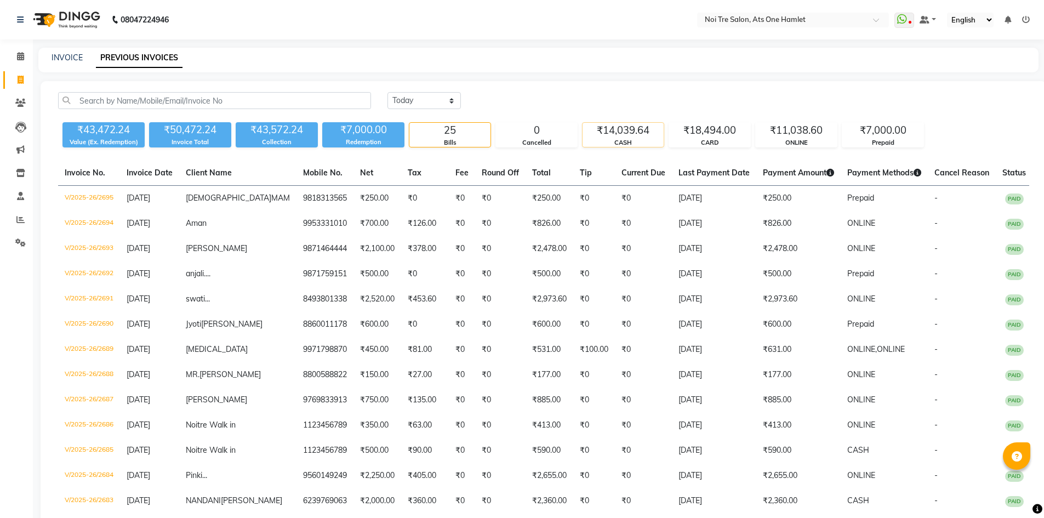
drag, startPoint x: 638, startPoint y: 139, endPoint x: 644, endPoint y: 145, distance: 8.9
click at [638, 141] on div "CASH" at bounding box center [623, 142] width 81 height 9
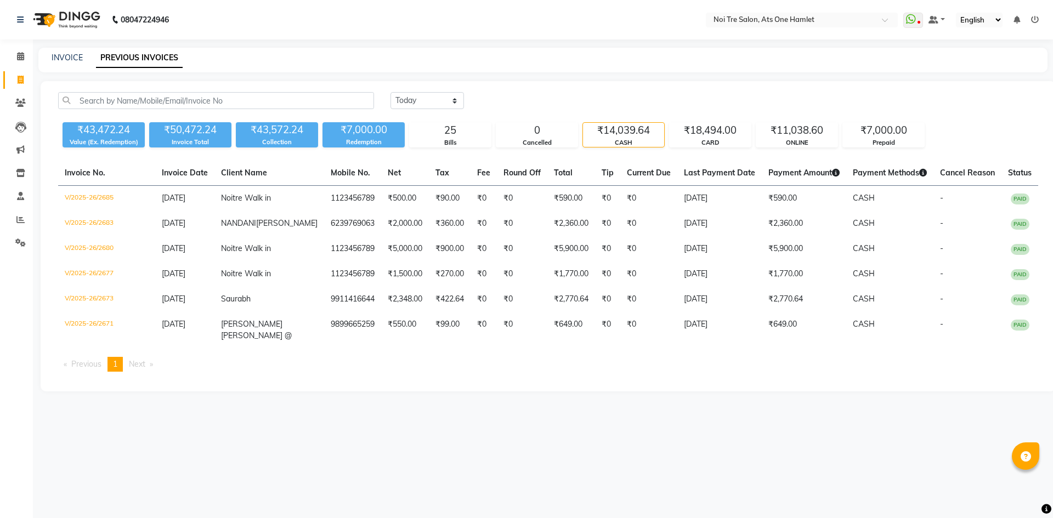
click at [657, 152] on div "Today Yesterday Custom Range ₹43,472.24 Value (Ex. Redemption) ₹50,472.24 Invoi…" at bounding box center [548, 236] width 1015 height 310
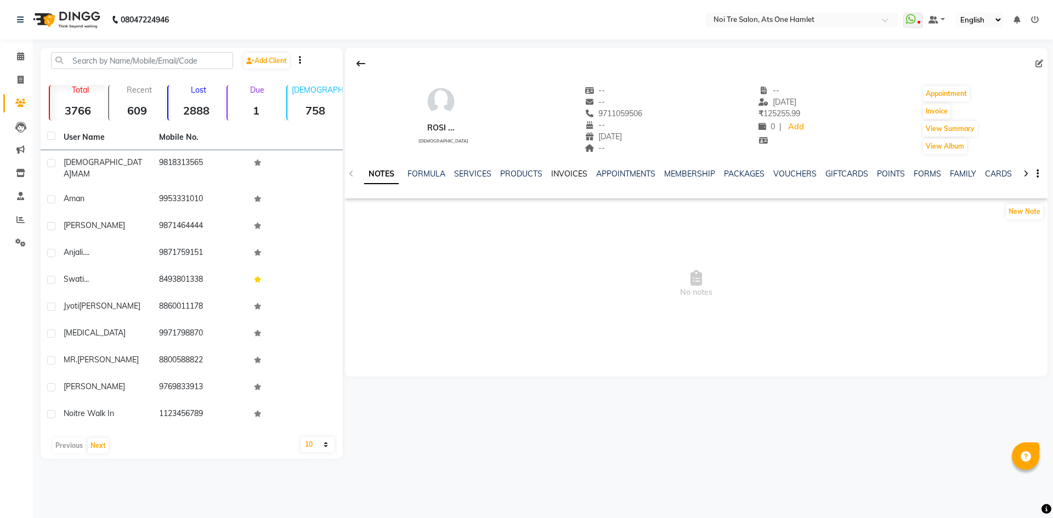
click at [552, 175] on link "INVOICES" at bounding box center [569, 174] width 36 height 10
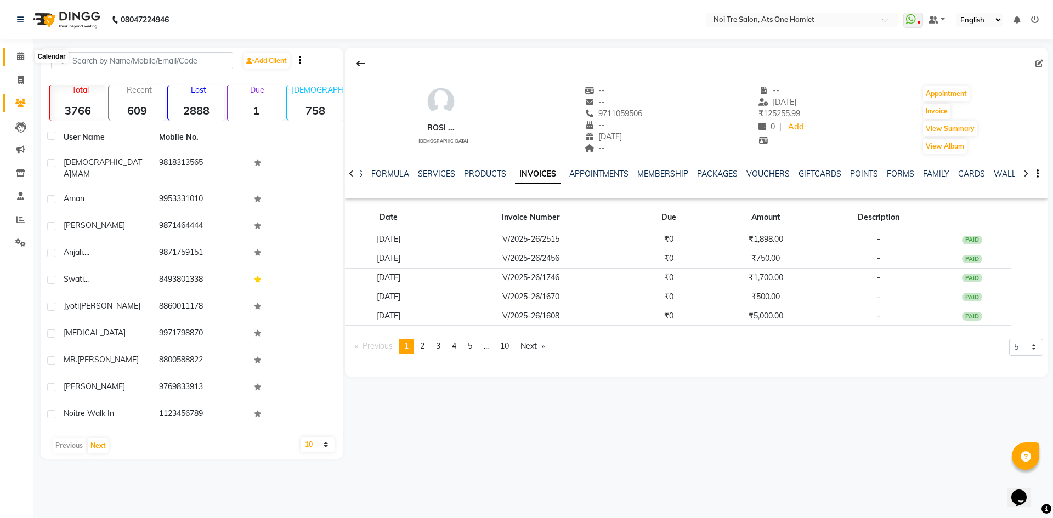
drag, startPoint x: 9, startPoint y: 54, endPoint x: 43, endPoint y: 1, distance: 62.6
click at [9, 54] on link "Calendar" at bounding box center [16, 57] width 26 height 18
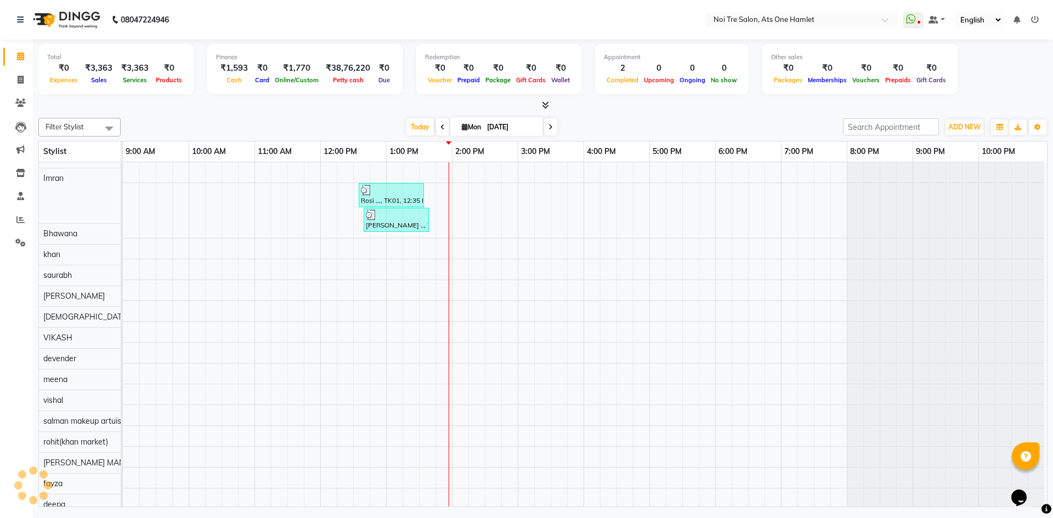
scroll to position [15, 5]
click at [509, 128] on input "[DATE]" at bounding box center [511, 127] width 55 height 16
select select "9"
select select "2025"
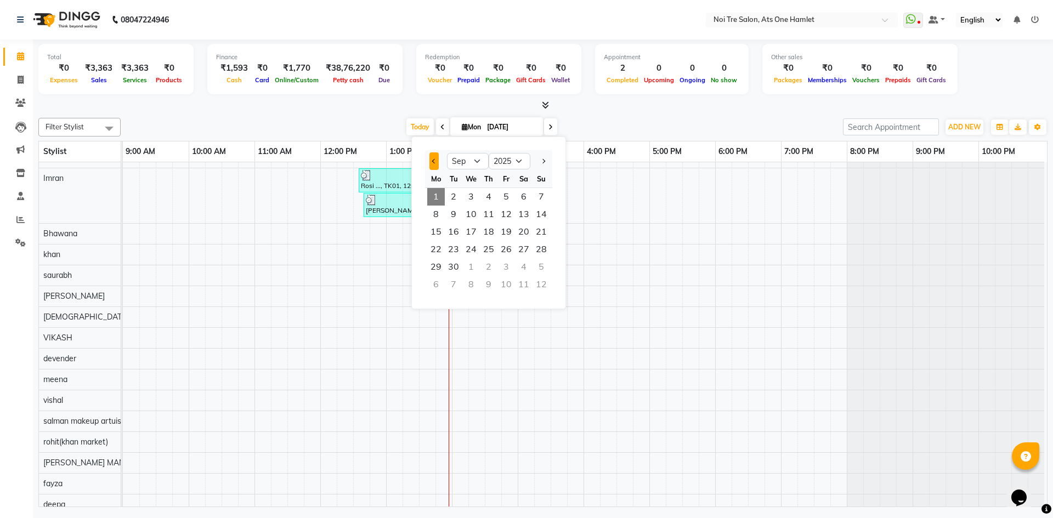
click at [436, 163] on button "Previous month" at bounding box center [433, 161] width 9 height 18
select select "8"
click at [548, 265] on span "31" at bounding box center [541, 267] width 18 height 18
type input "[DATE]"
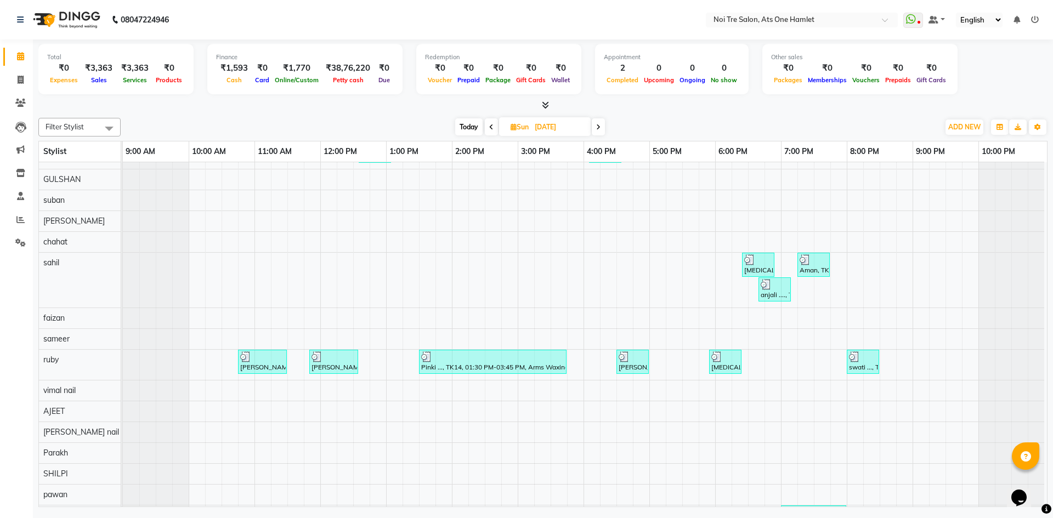
scroll to position [0, 0]
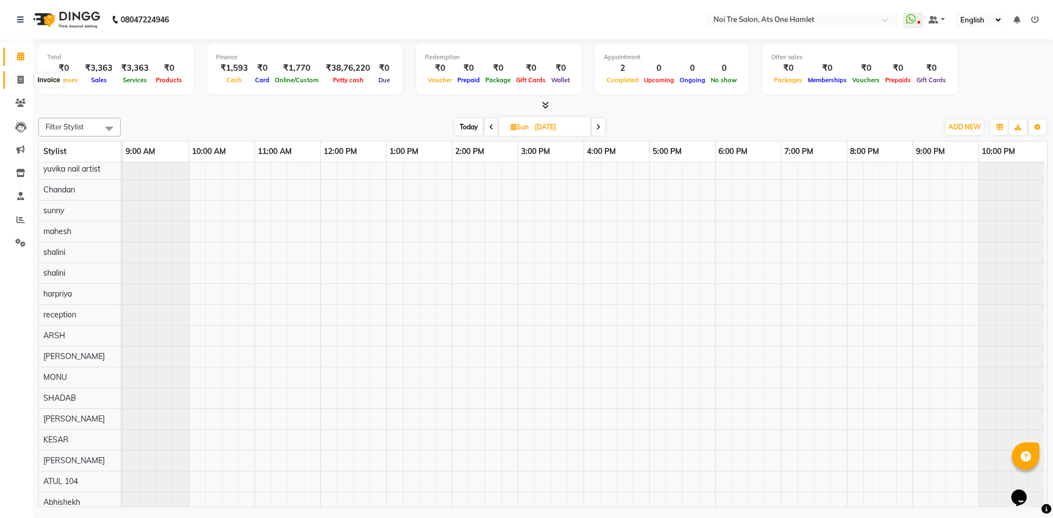
drag, startPoint x: 24, startPoint y: 74, endPoint x: 36, endPoint y: 75, distance: 12.1
click at [24, 74] on span at bounding box center [20, 80] width 19 height 13
select select "service"
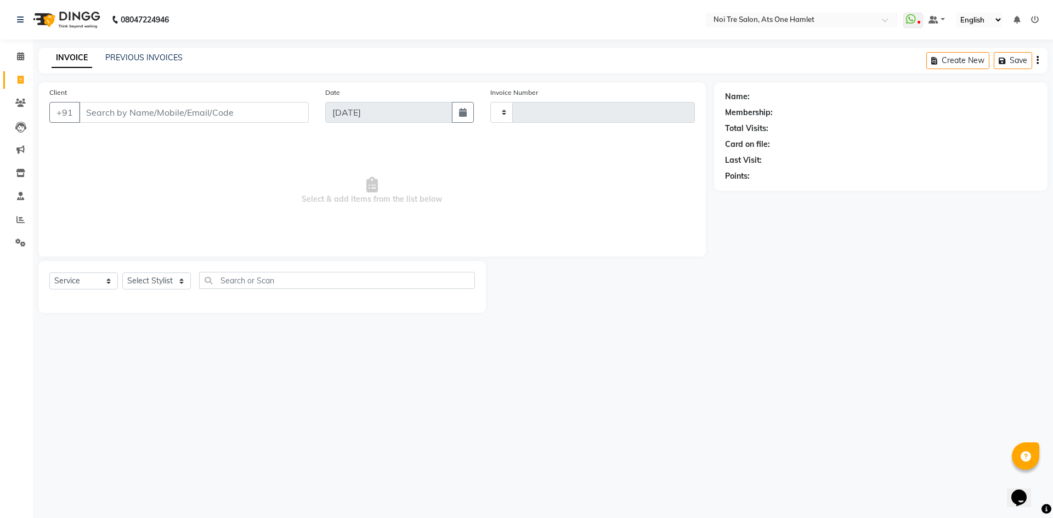
type input "2699"
select select "5096"
type input "9871367677"
click at [755, 196] on button "button" at bounding box center [756, 192] width 8 height 12
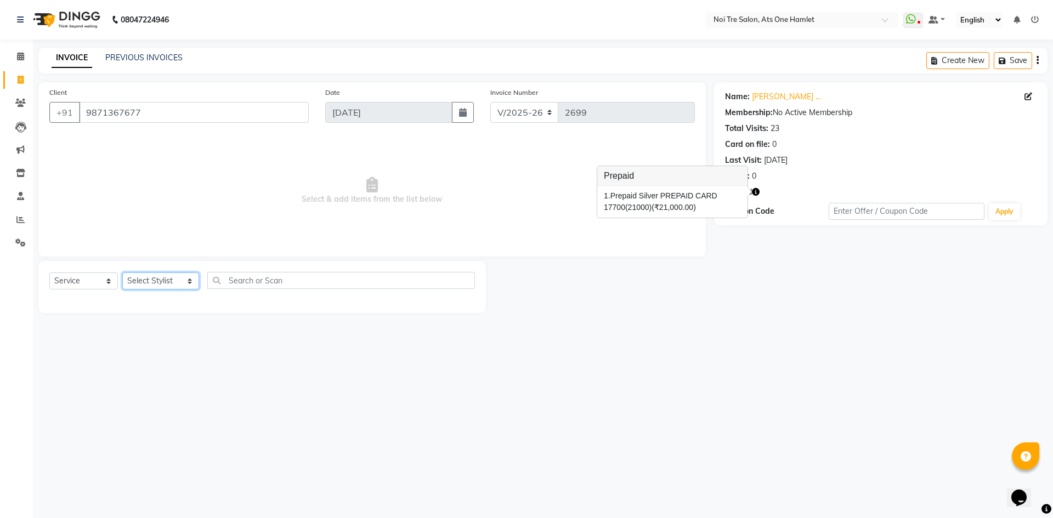
click at [168, 280] on select "Select Stylist [PERSON_NAME] [PERSON_NAME] [PERSON_NAME] [PERSON_NAME] 104 [PER…" at bounding box center [160, 280] width 77 height 17
select select "32080"
click at [122, 272] on select "Select Stylist [PERSON_NAME] [PERSON_NAME] [PERSON_NAME] [PERSON_NAME] 104 [PER…" at bounding box center [160, 280] width 77 height 17
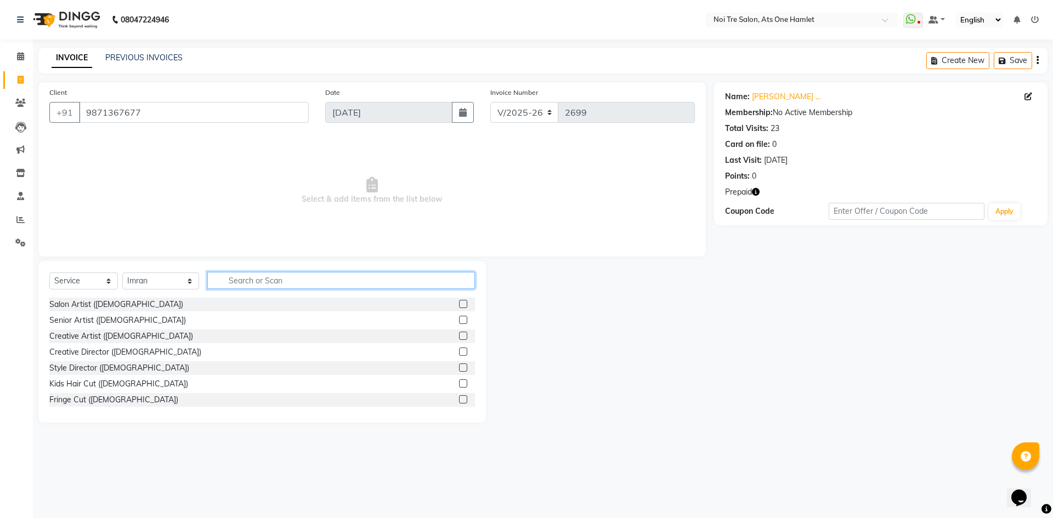
click at [265, 279] on input "text" at bounding box center [341, 280] width 268 height 17
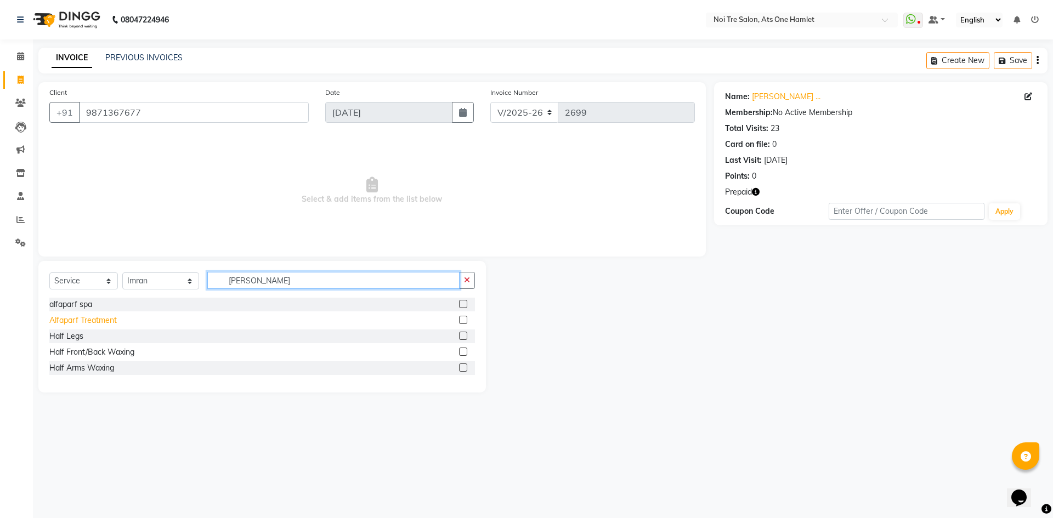
type input "[PERSON_NAME]"
click at [83, 316] on div "Alfaparf Treatment" at bounding box center [82, 321] width 67 height 12
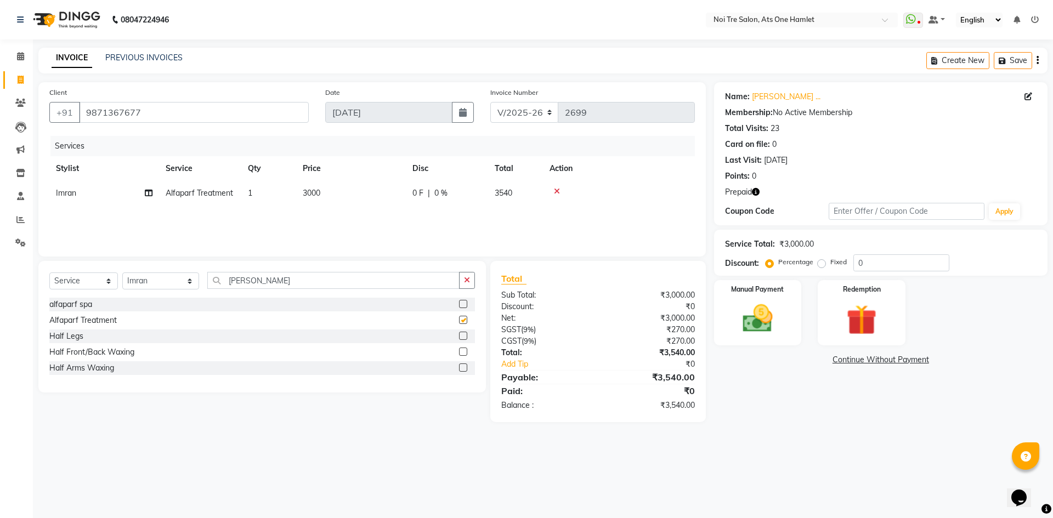
checkbox input "false"
click at [315, 194] on span "3000" at bounding box center [312, 193] width 18 height 10
select select "32080"
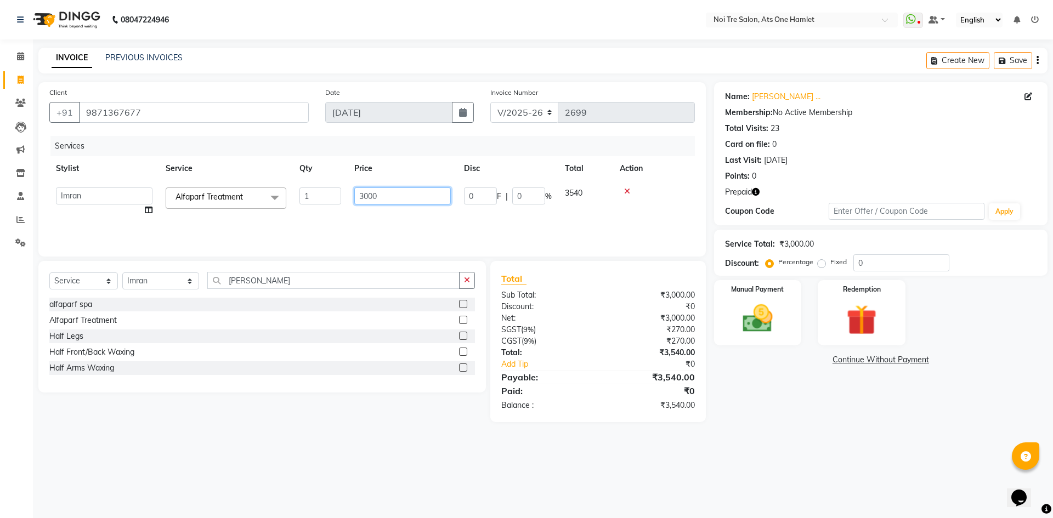
drag, startPoint x: 315, startPoint y: 194, endPoint x: 258, endPoint y: 199, distance: 57.8
click at [258, 199] on tr "[PERSON_NAME] [PERSON_NAME] [PERSON_NAME] [PERSON_NAME] 104 [PERSON_NAME] deepa…" at bounding box center [371, 202] width 645 height 42
type input "2500"
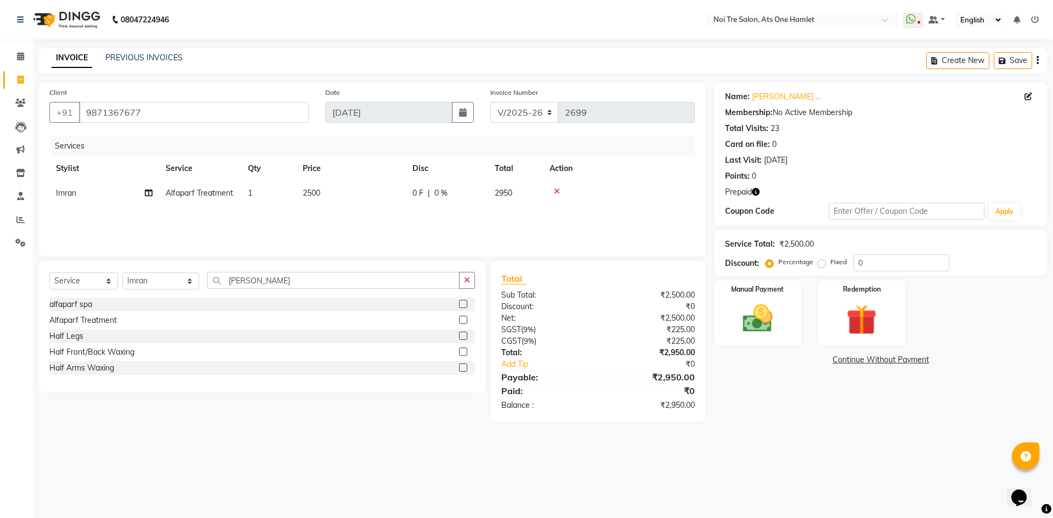
drag, startPoint x: 351, startPoint y: 255, endPoint x: 288, endPoint y: 282, distance: 68.7
click at [349, 256] on div "Client [PHONE_NUMBER] Date [DATE] Invoice Number V/2025 V/[PHONE_NUMBER] Servic…" at bounding box center [371, 169] width 667 height 174
click at [255, 291] on div "Select Service Product Membership Package Voucher Prepaid Gift Card Select Styl…" at bounding box center [261, 285] width 425 height 26
drag, startPoint x: 254, startPoint y: 281, endPoint x: 139, endPoint y: 280, distance: 115.7
click at [139, 280] on div "Select Service Product Membership Package Voucher Prepaid Gift Card Select Styl…" at bounding box center [261, 285] width 425 height 26
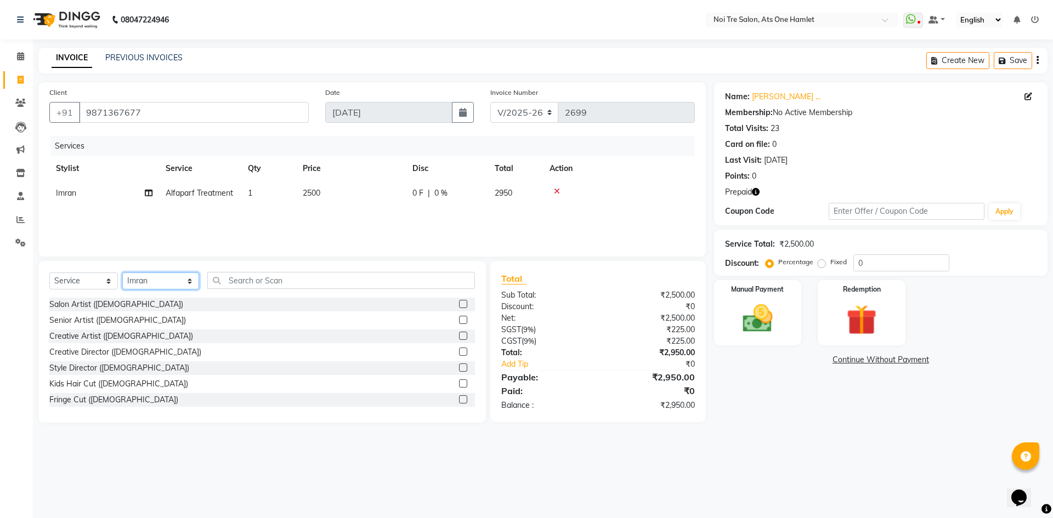
click at [179, 276] on select "Select Stylist [PERSON_NAME] [PERSON_NAME] [PERSON_NAME] [PERSON_NAME] 104 [PER…" at bounding box center [160, 280] width 77 height 17
select select "32442"
click at [122, 272] on select "Select Stylist [PERSON_NAME] [PERSON_NAME] [PERSON_NAME] [PERSON_NAME] 104 [PER…" at bounding box center [160, 280] width 77 height 17
click at [252, 282] on input "text" at bounding box center [341, 280] width 268 height 17
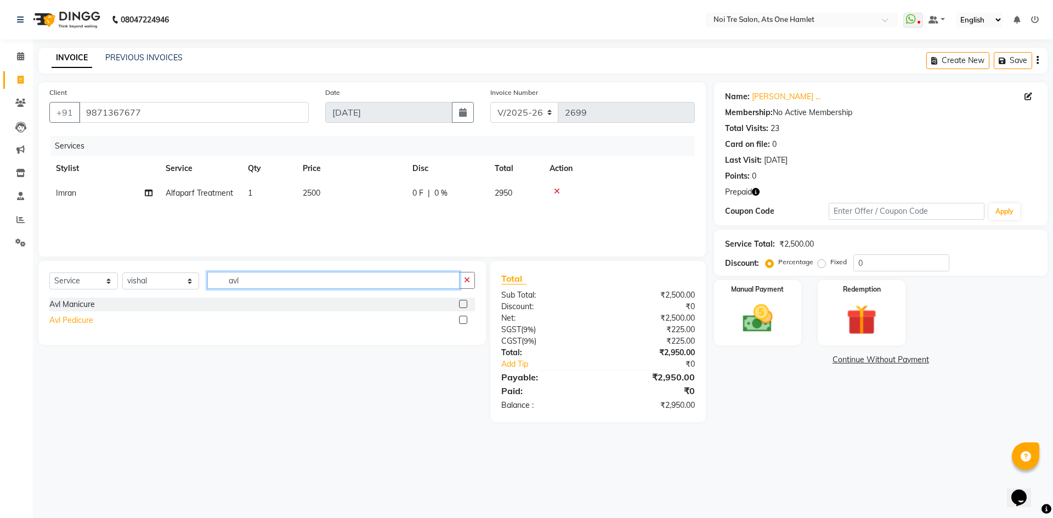
type input "avl"
click at [86, 320] on div "Avl Pedicure" at bounding box center [71, 321] width 44 height 12
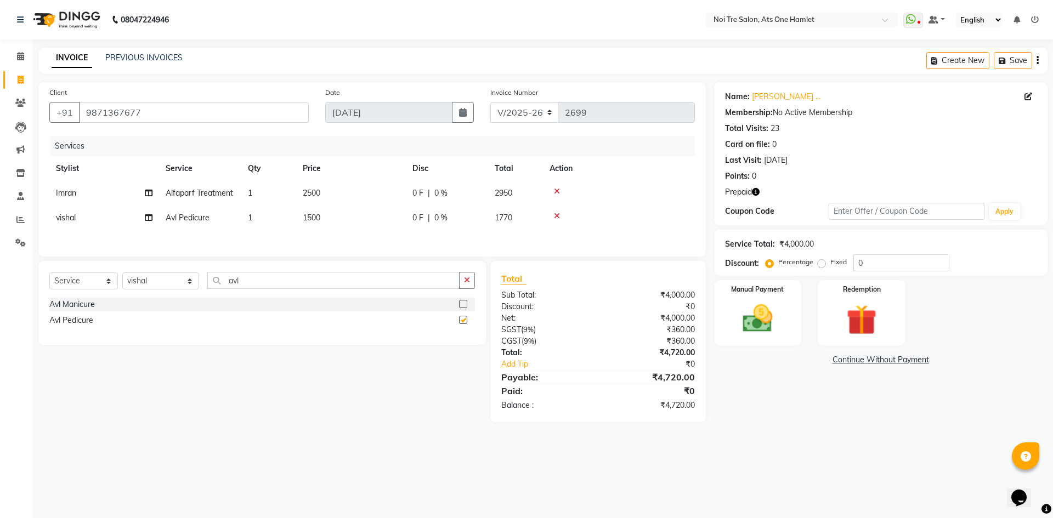
checkbox input "false"
click at [858, 322] on img at bounding box center [860, 319] width 51 height 39
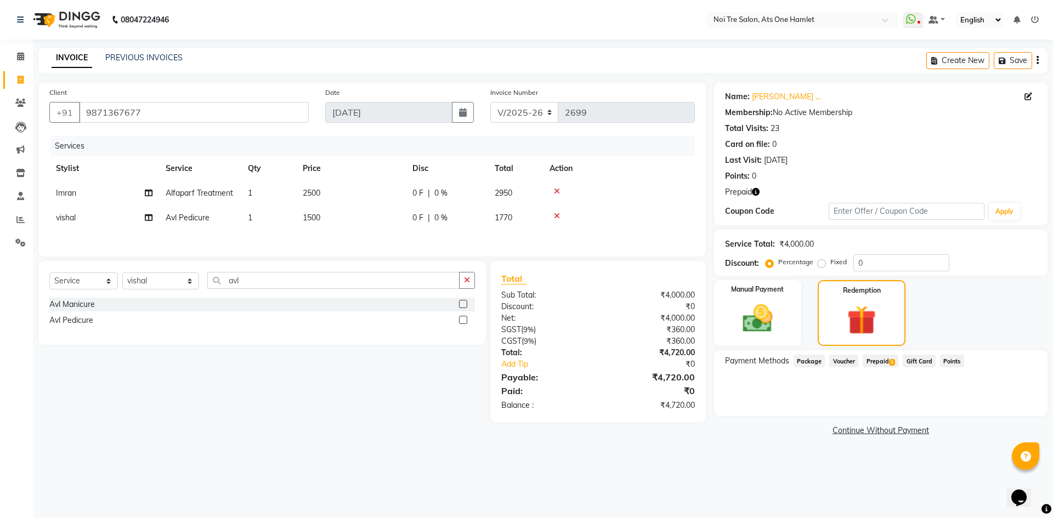
click at [882, 360] on span "Prepaid 1" at bounding box center [880, 361] width 36 height 13
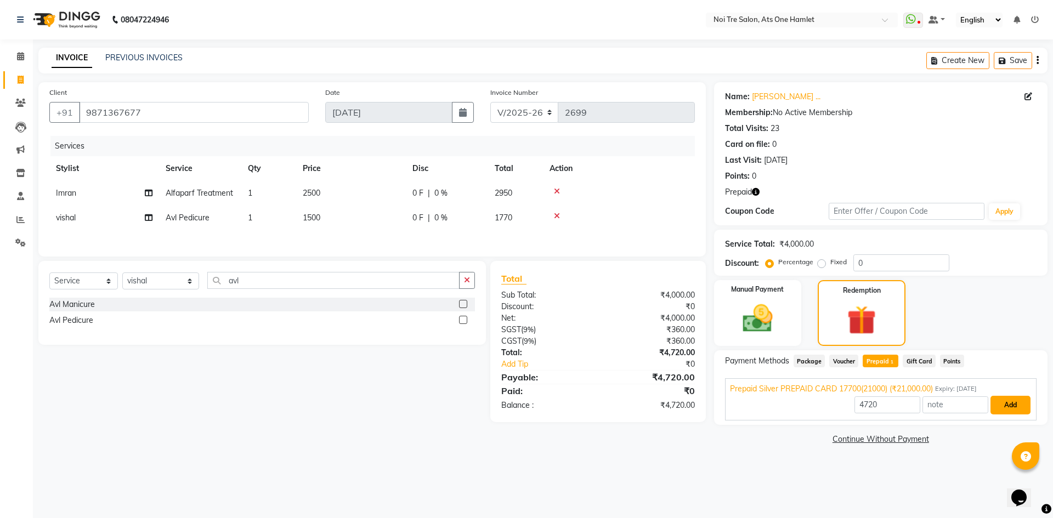
click at [997, 403] on button "Add" at bounding box center [1010, 405] width 40 height 19
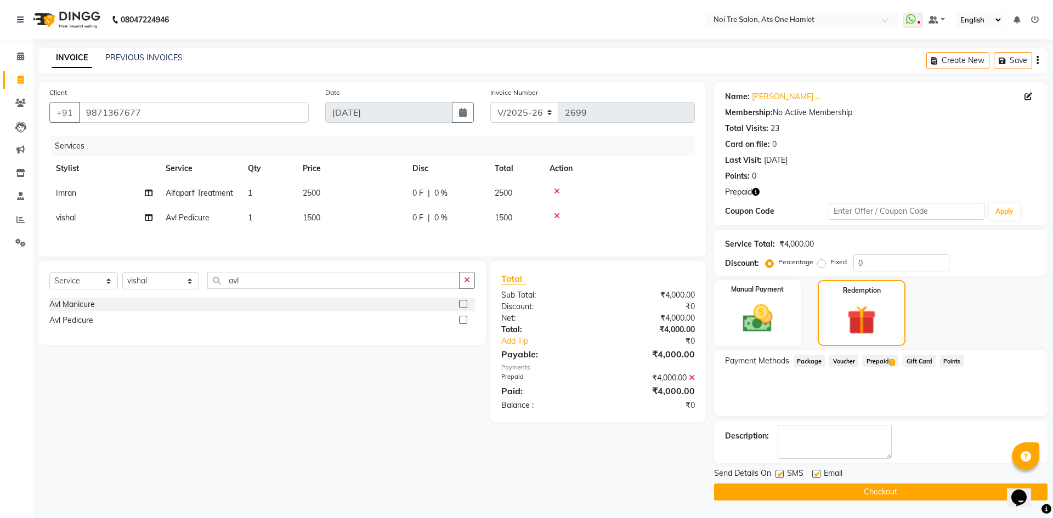
click at [884, 491] on button "Checkout" at bounding box center [880, 492] width 333 height 17
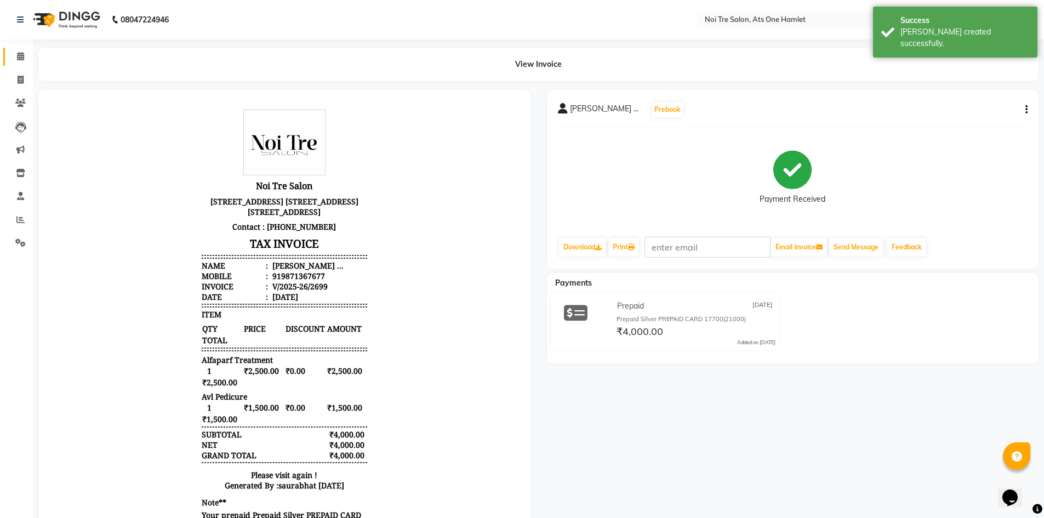
click at [24, 63] on link "Calendar" at bounding box center [16, 57] width 26 height 18
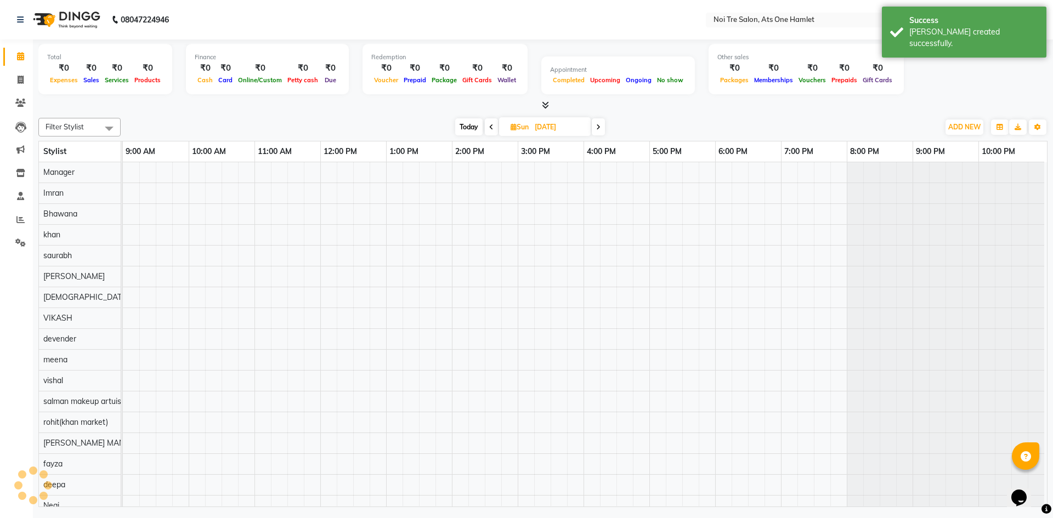
scroll to position [15, 0]
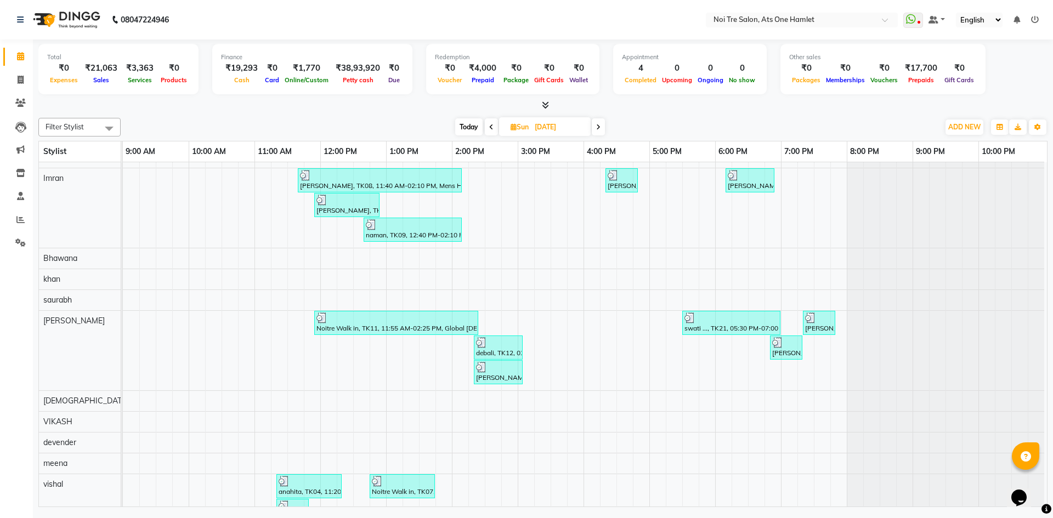
click at [494, 126] on span at bounding box center [491, 126] width 13 height 17
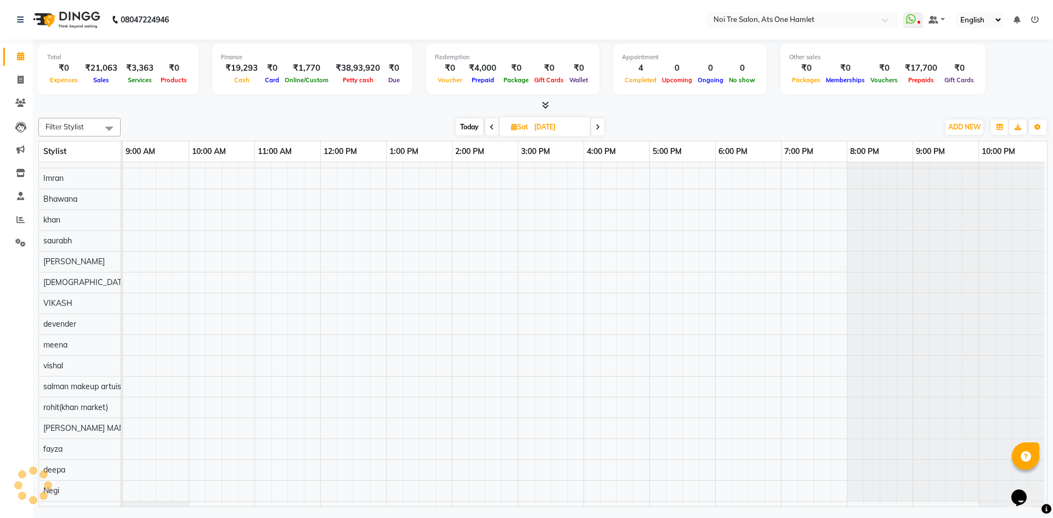
scroll to position [15, 5]
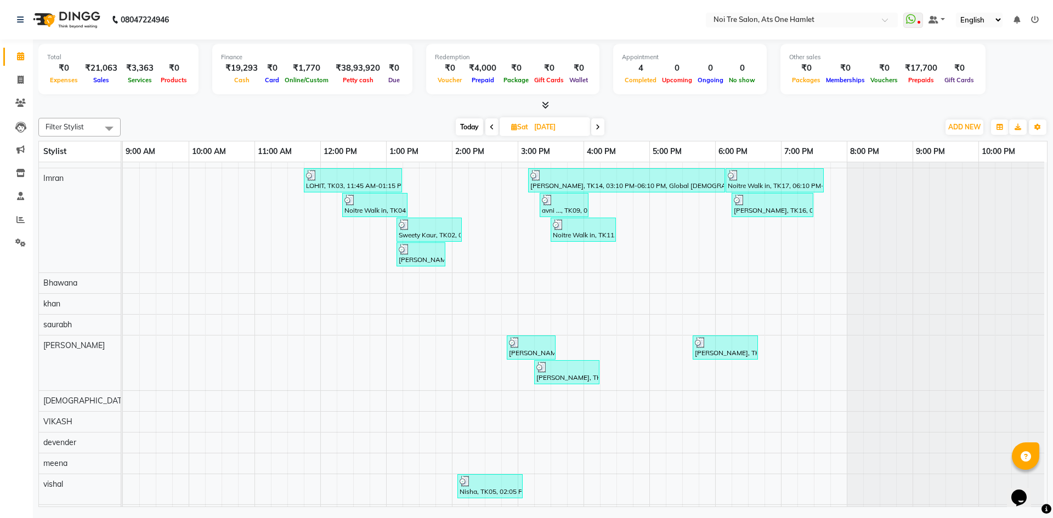
click at [599, 126] on icon at bounding box center [597, 127] width 4 height 7
type input "[DATE]"
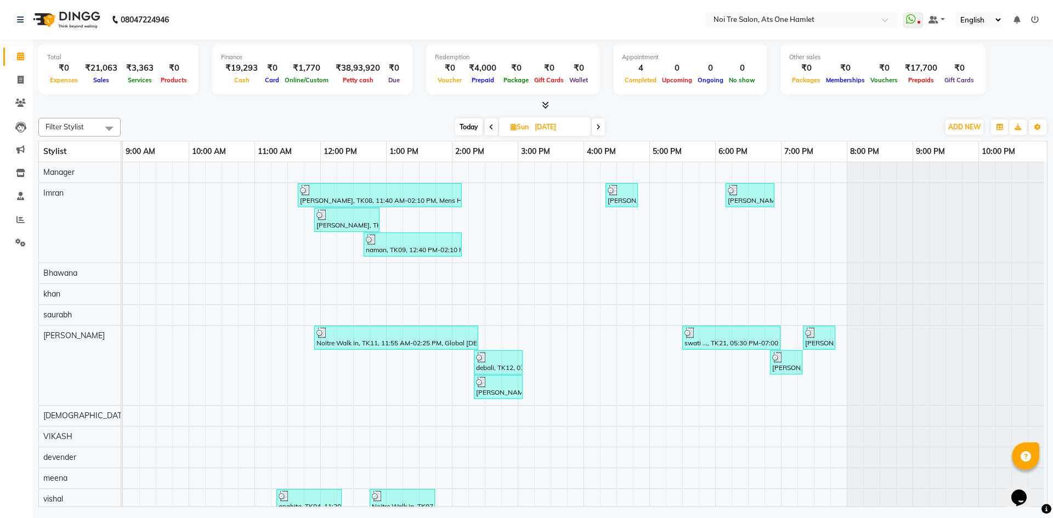
scroll to position [55, 0]
